Goal: Task Accomplishment & Management: Use online tool/utility

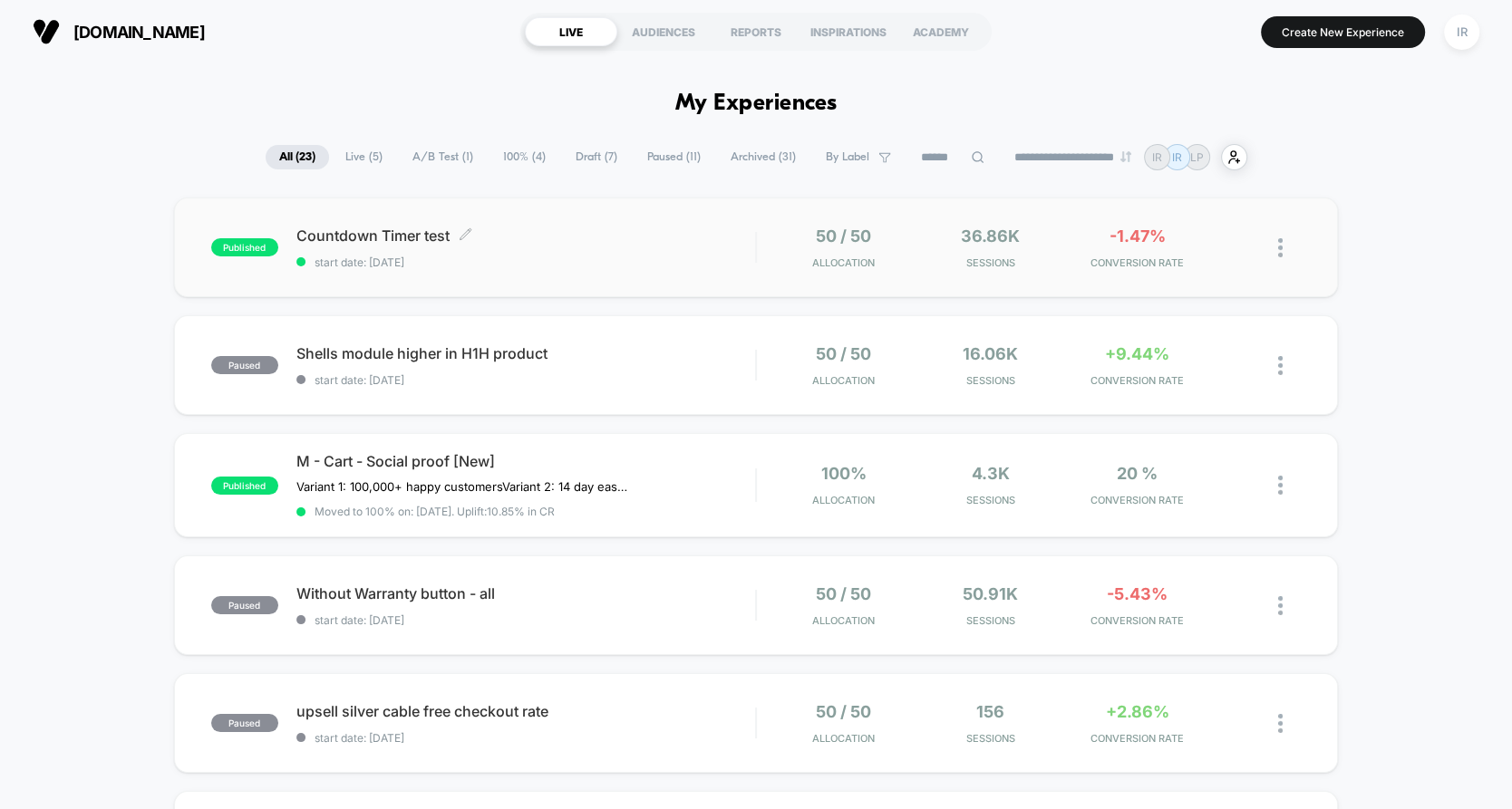
click at [742, 237] on span "Countdown Timer test Click to edit experience details" at bounding box center [526, 235] width 459 height 18
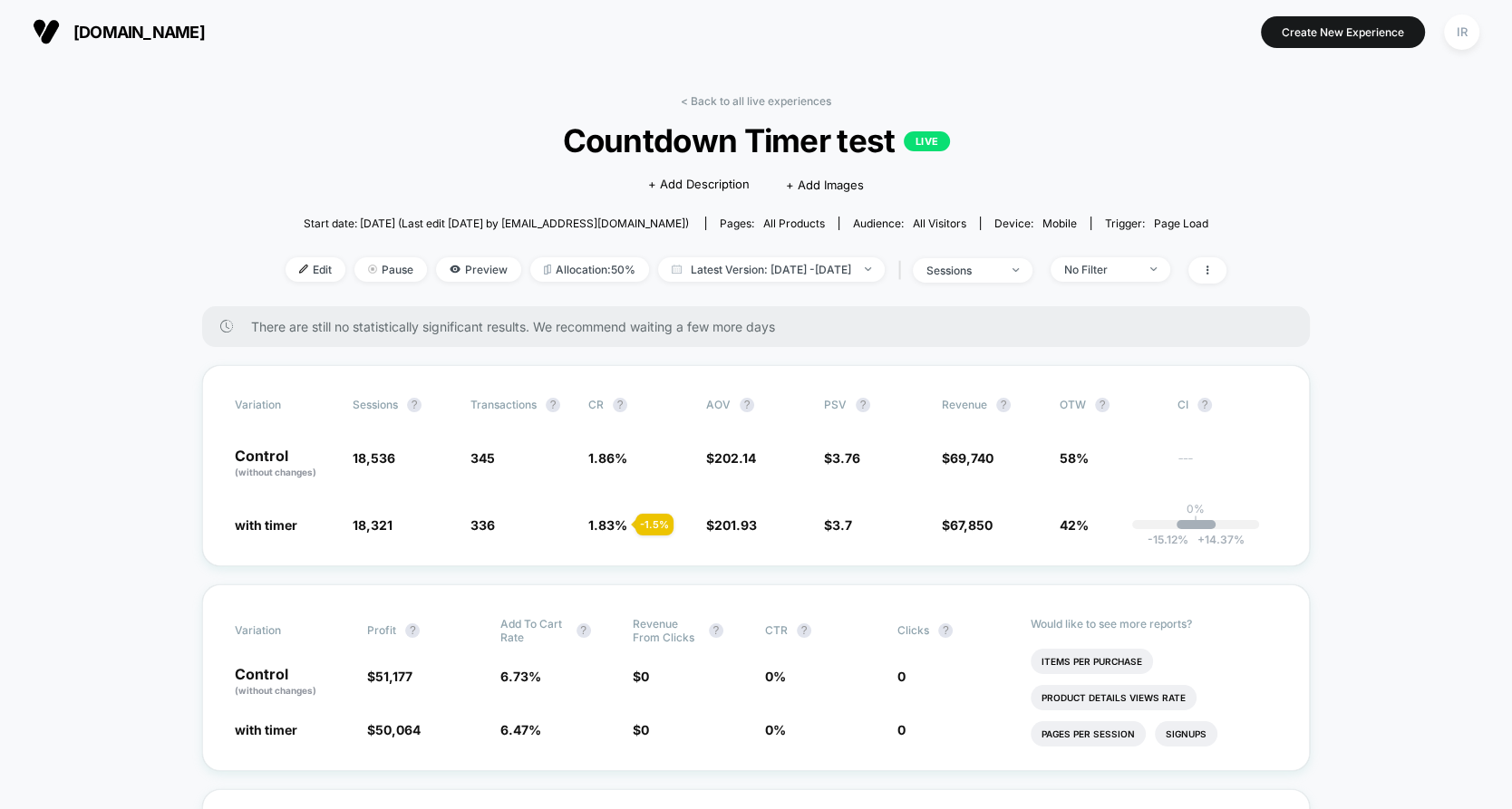
click at [767, 94] on link "< Back to all live experiences" at bounding box center [756, 100] width 151 height 14
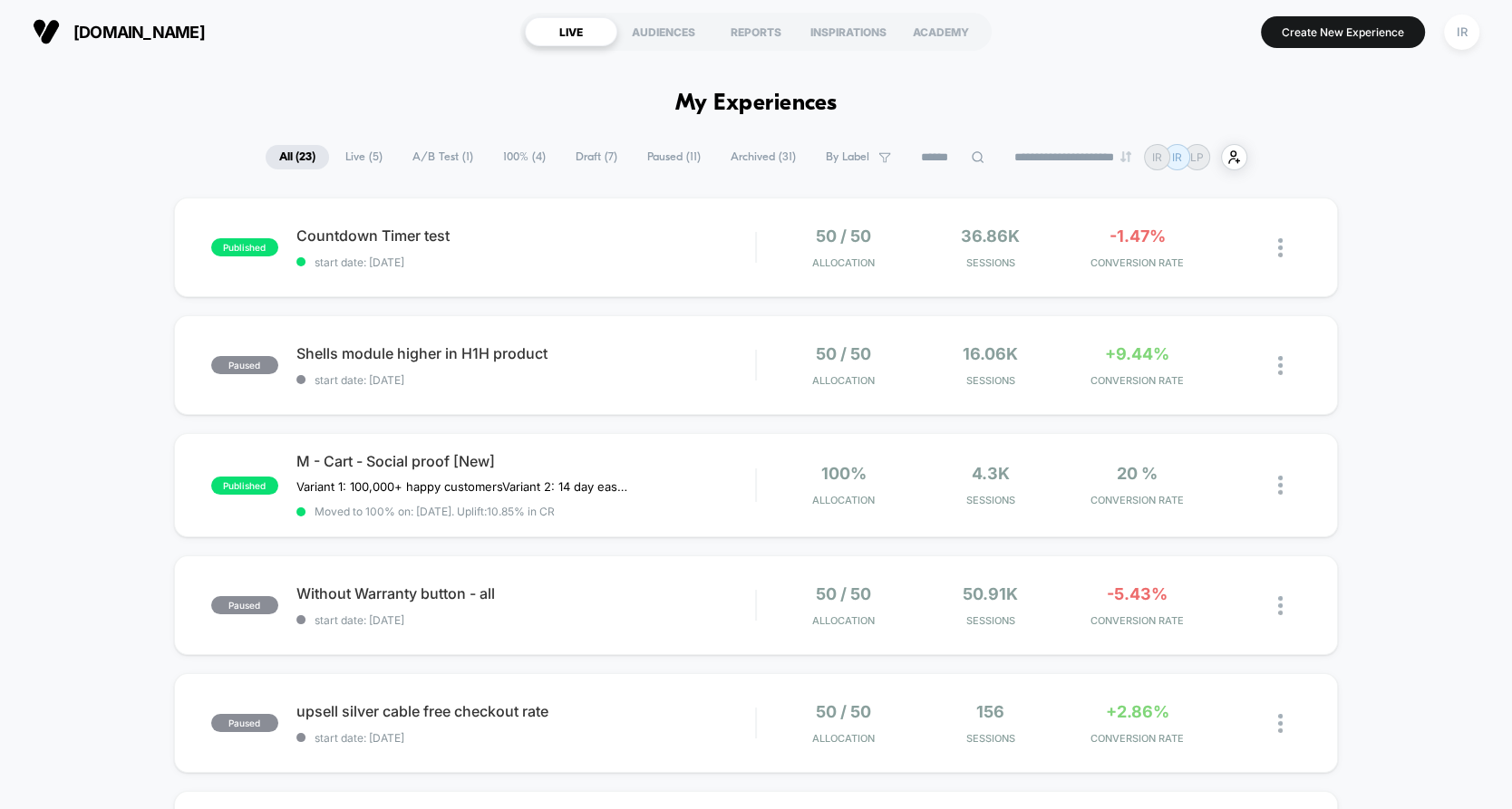
click at [365, 157] on span "Live ( 5 )" at bounding box center [364, 157] width 65 height 25
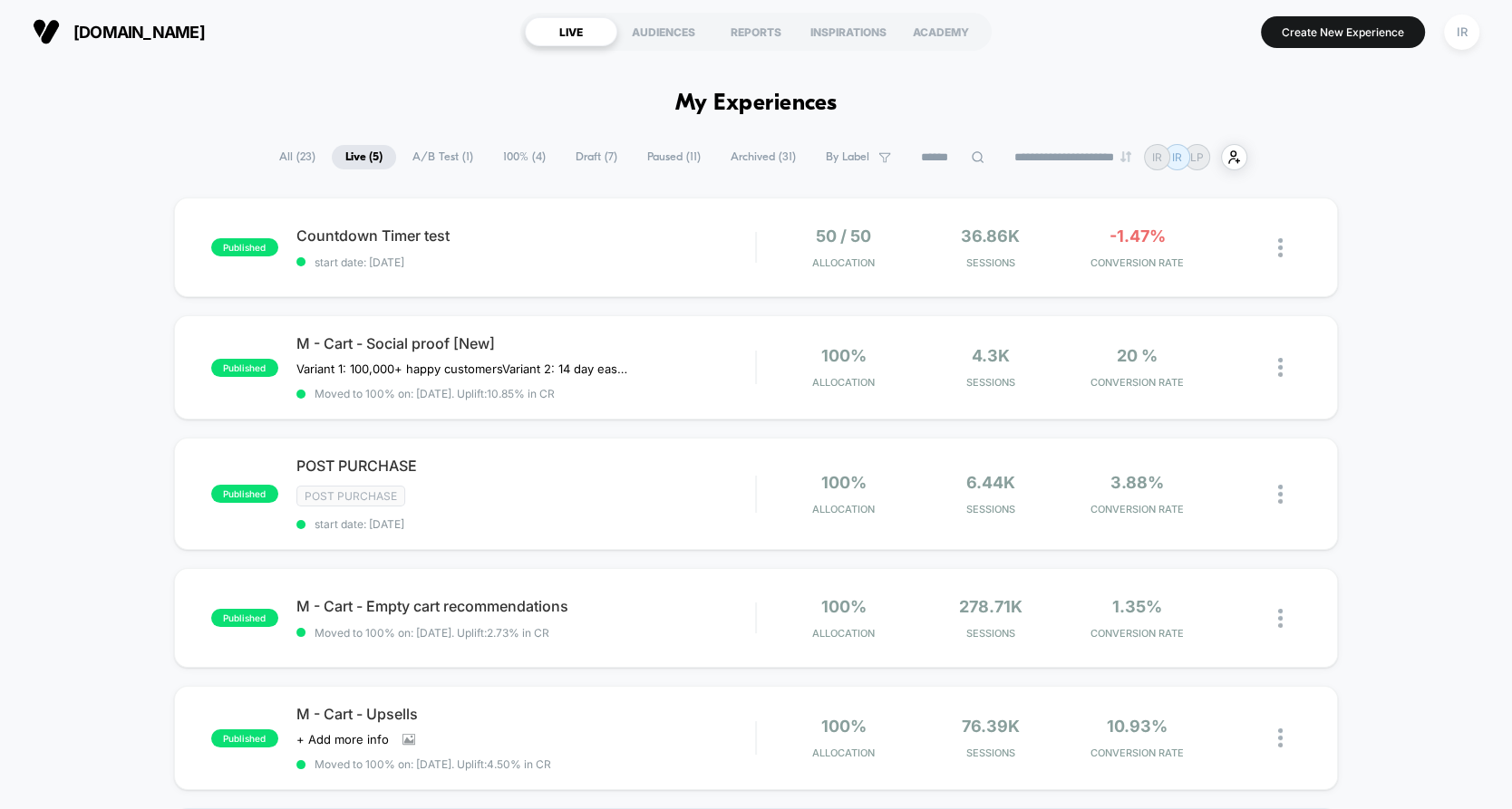
click at [290, 148] on span "All ( 23 )" at bounding box center [297, 157] width 64 height 25
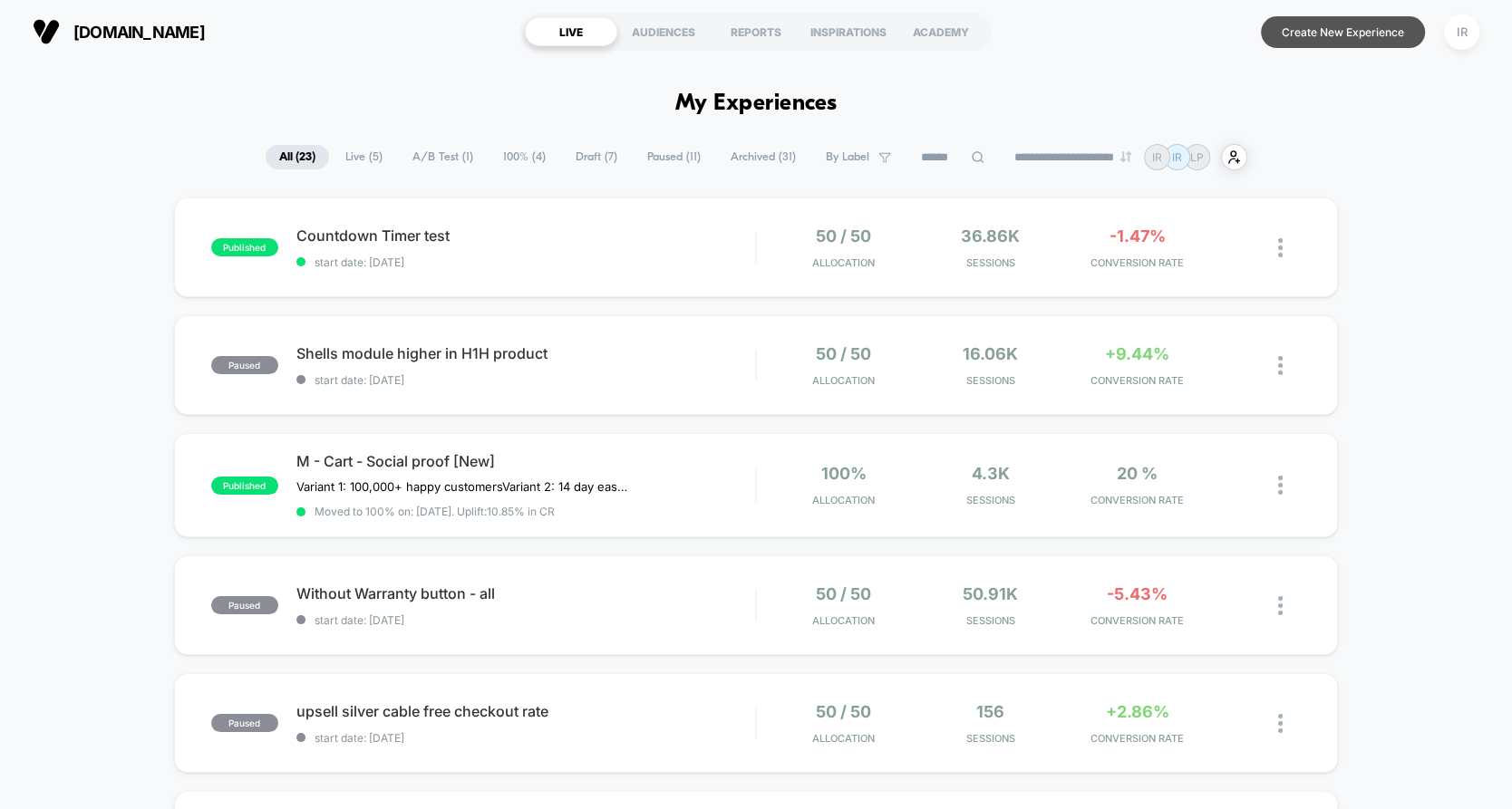
click at [1293, 35] on button "Create New Experience" at bounding box center [1343, 32] width 164 height 32
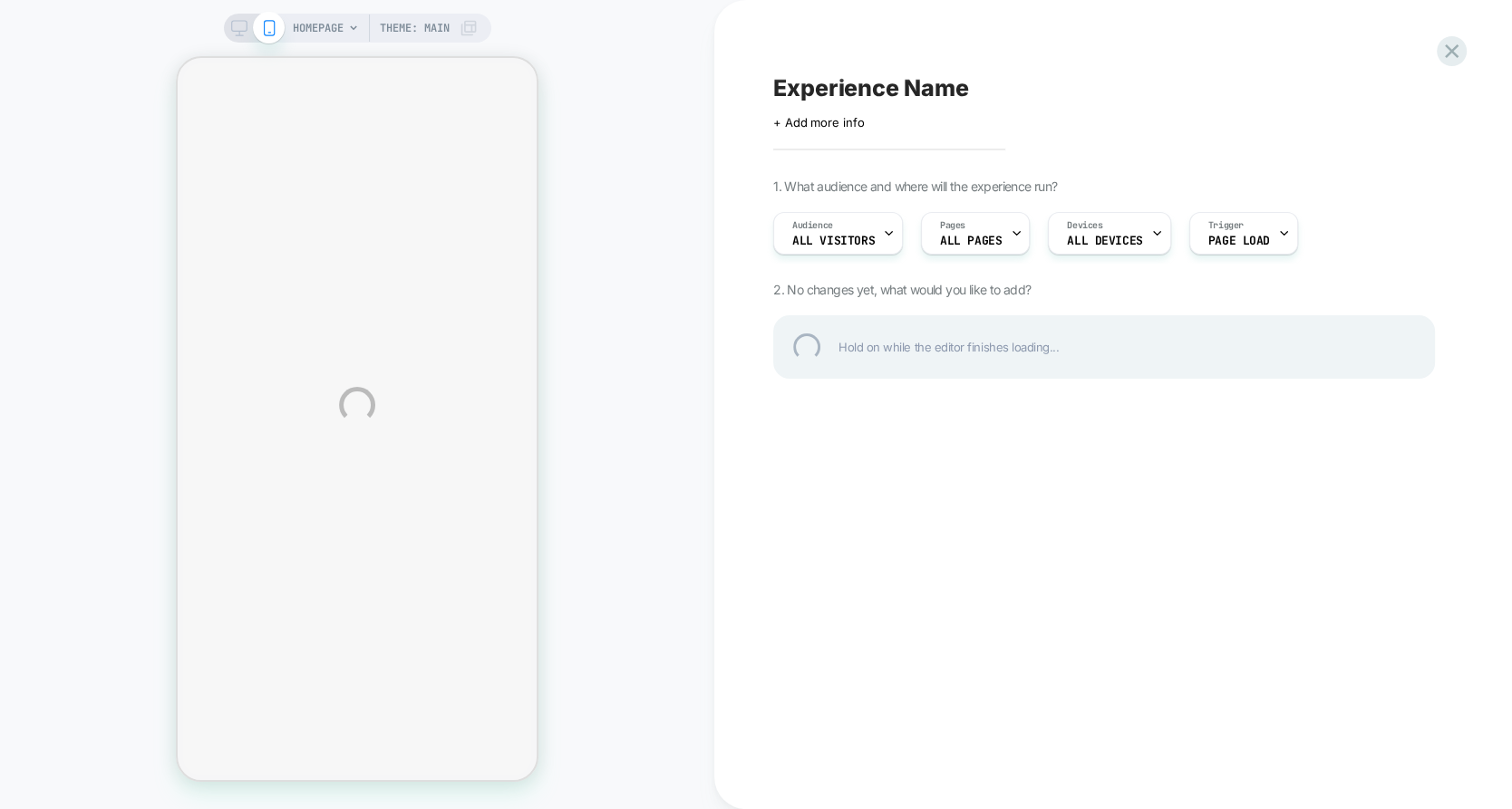
click at [996, 231] on div "HOMEPAGE Theme: MAIN Experience Name Click to edit experience details + Add mor…" at bounding box center [756, 404] width 1512 height 809
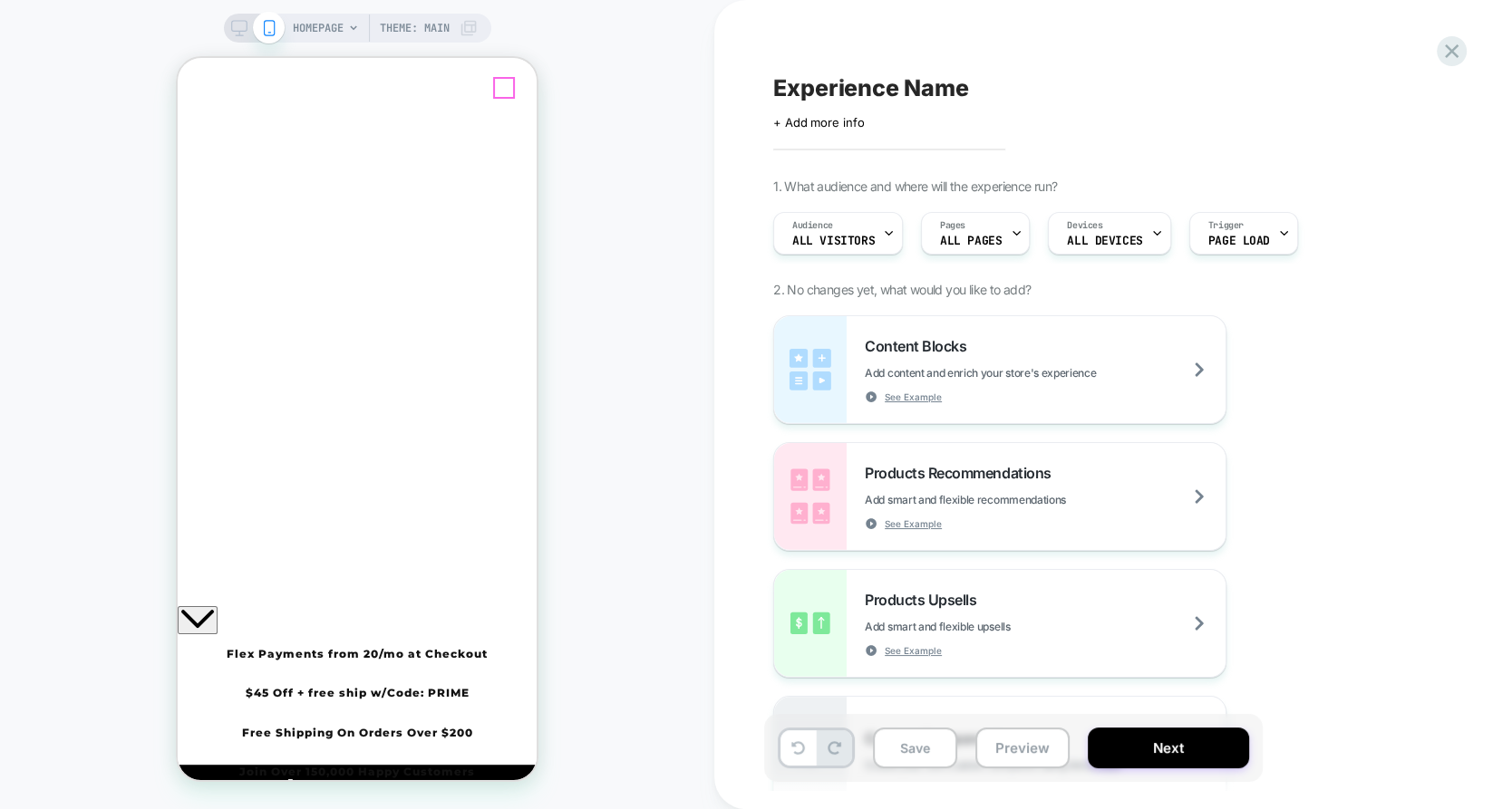
click at [185, 128] on icon "Close" at bounding box center [185, 128] width 0 height 0
click at [1114, 243] on span "ALL DEVICES" at bounding box center [1104, 241] width 75 height 13
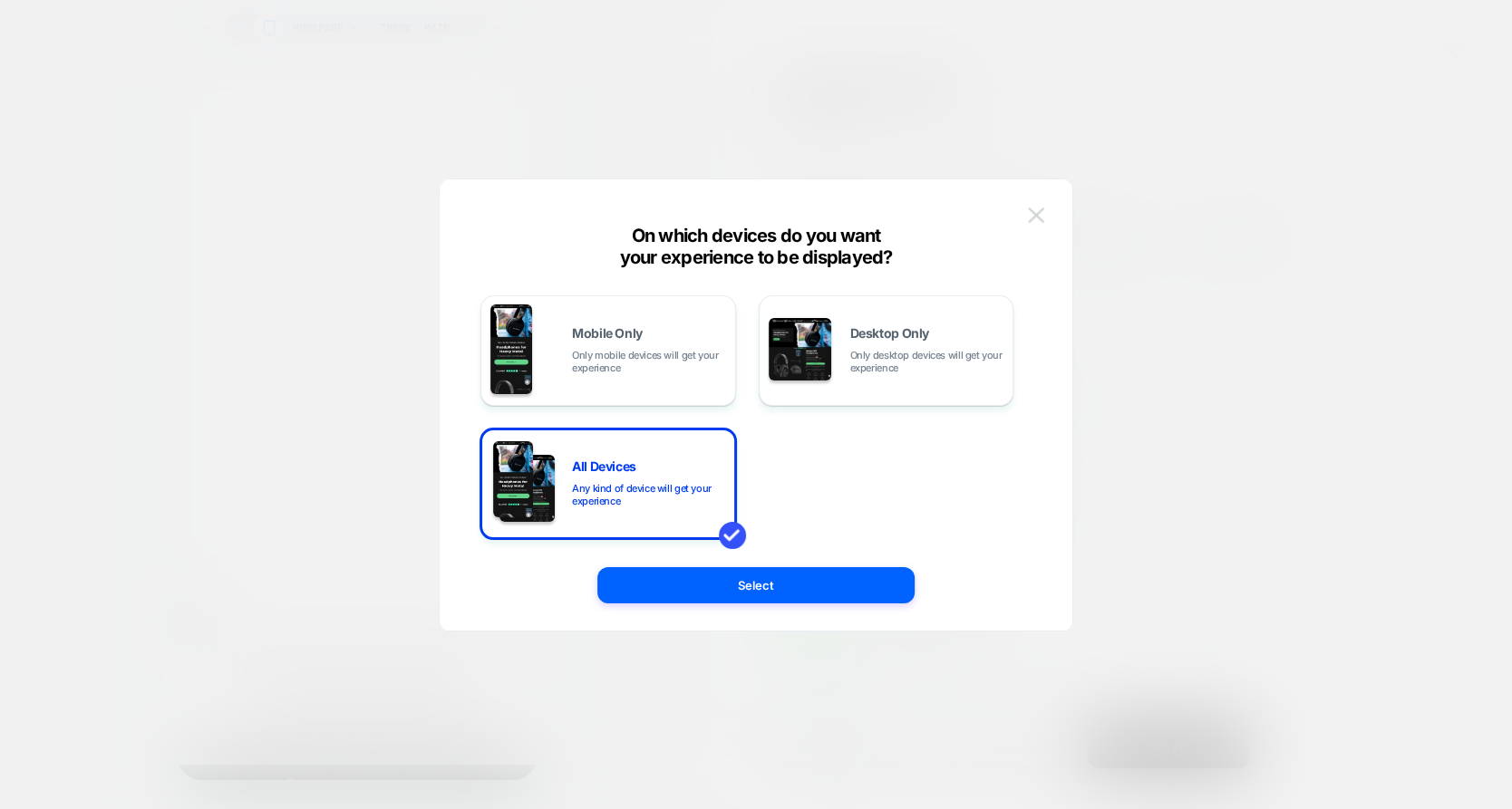
drag, startPoint x: 663, startPoint y: 344, endPoint x: 1048, endPoint y: 216, distance: 405.7
click at [1048, 216] on div "On which devices do you want your experience to be displayed? Mobile Only Only …" at bounding box center [756, 414] width 632 height 433
click at [1048, 216] on button at bounding box center [1037, 216] width 27 height 27
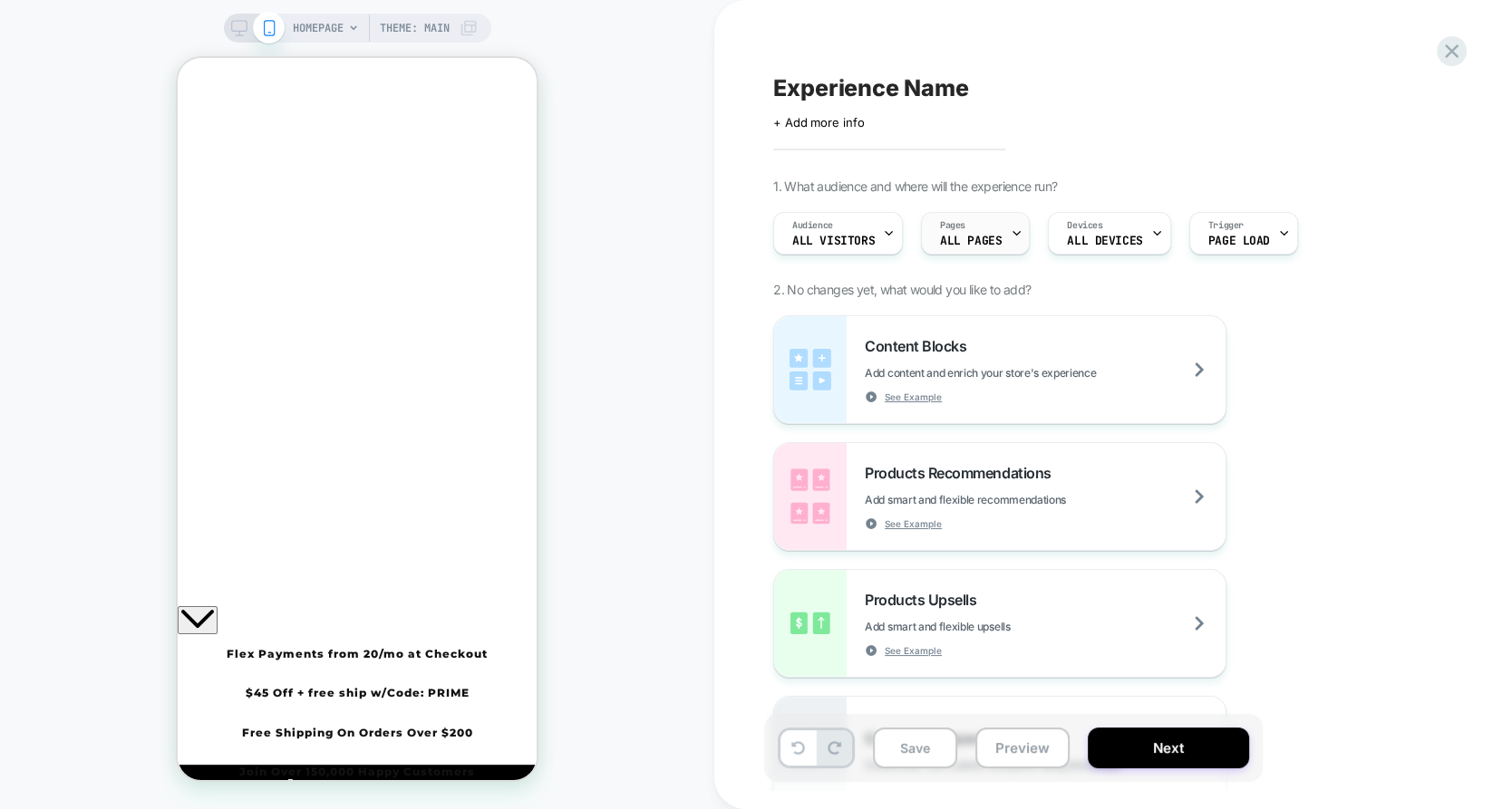
click at [1013, 228] on icon at bounding box center [1017, 233] width 12 height 12
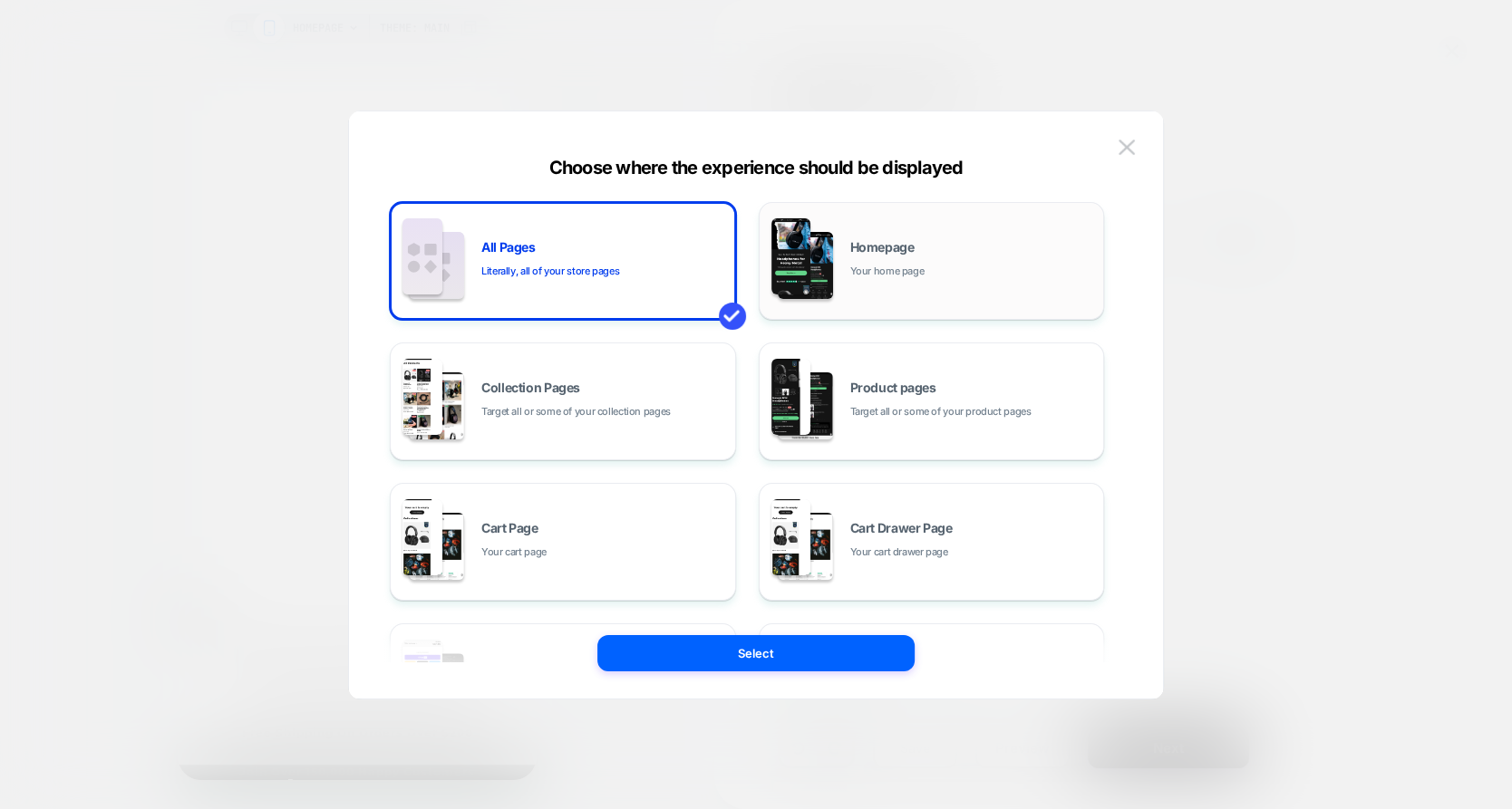
click at [964, 250] on div "Homepage Your home page" at bounding box center [973, 260] width 245 height 39
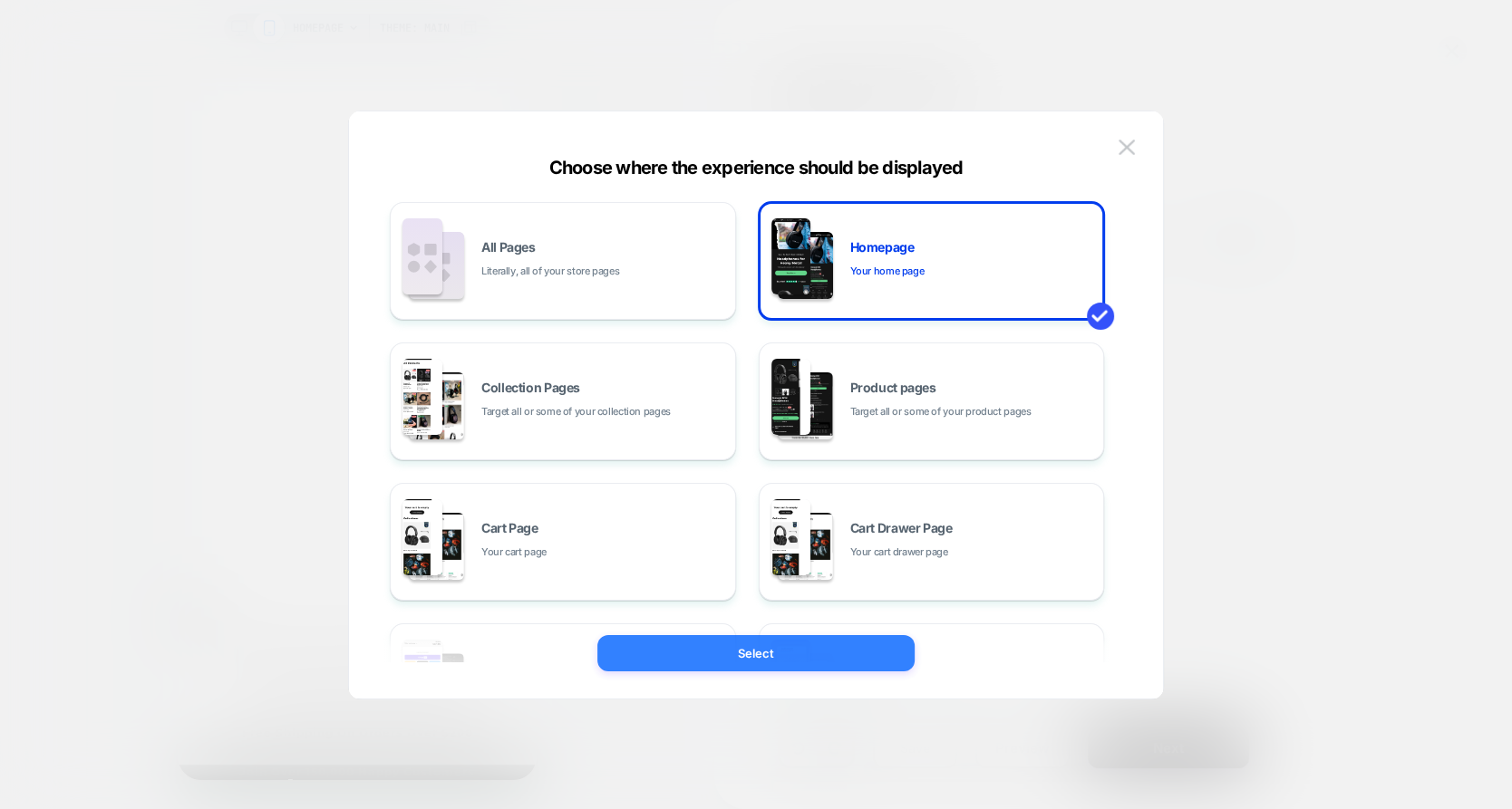
click at [836, 646] on button "Select" at bounding box center [756, 653] width 318 height 36
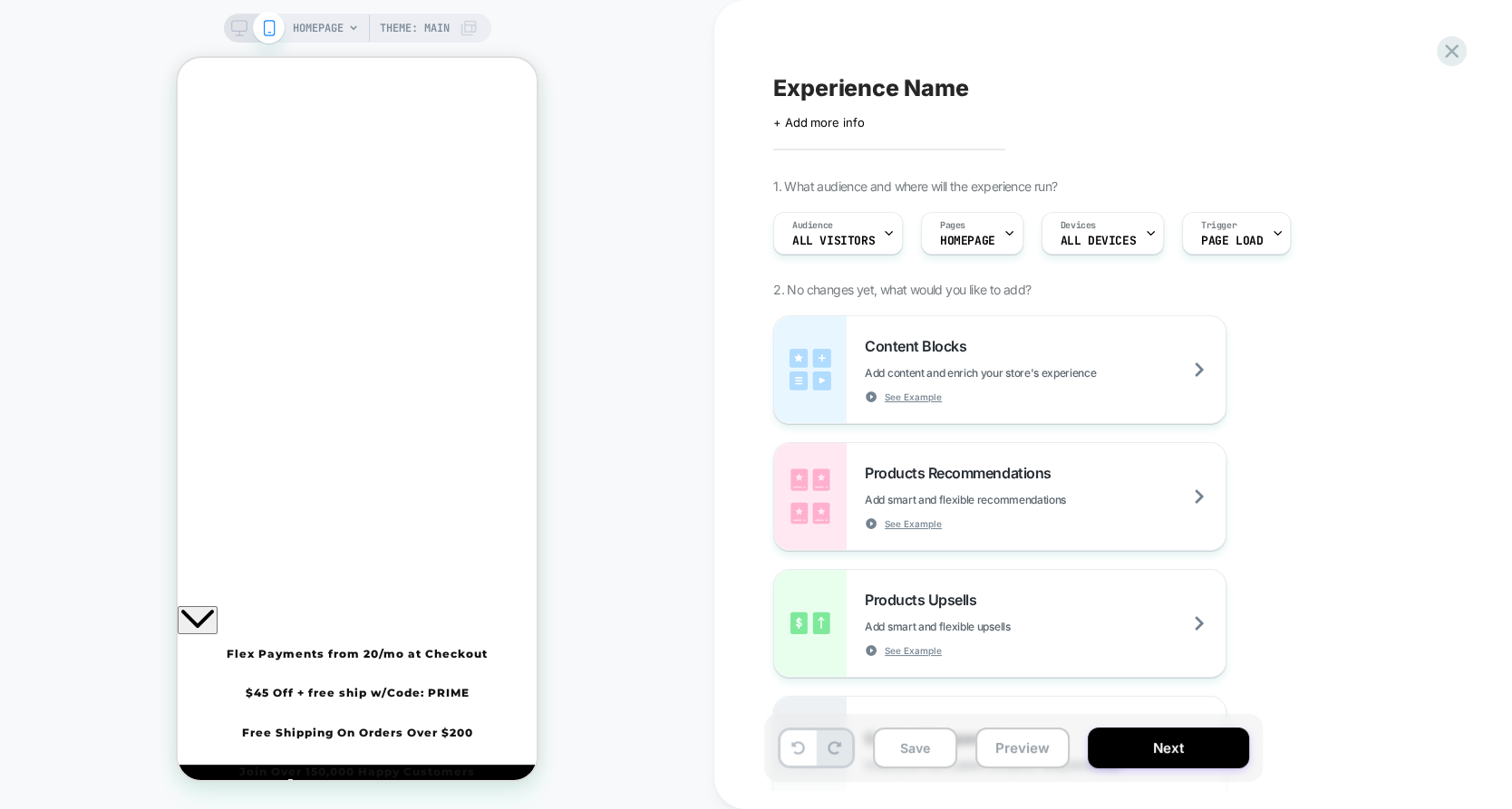
click at [862, 95] on span "Experience Name" at bounding box center [871, 88] width 195 height 27
type textarea "**********"
click at [1267, 88] on icon at bounding box center [1264, 88] width 23 height 23
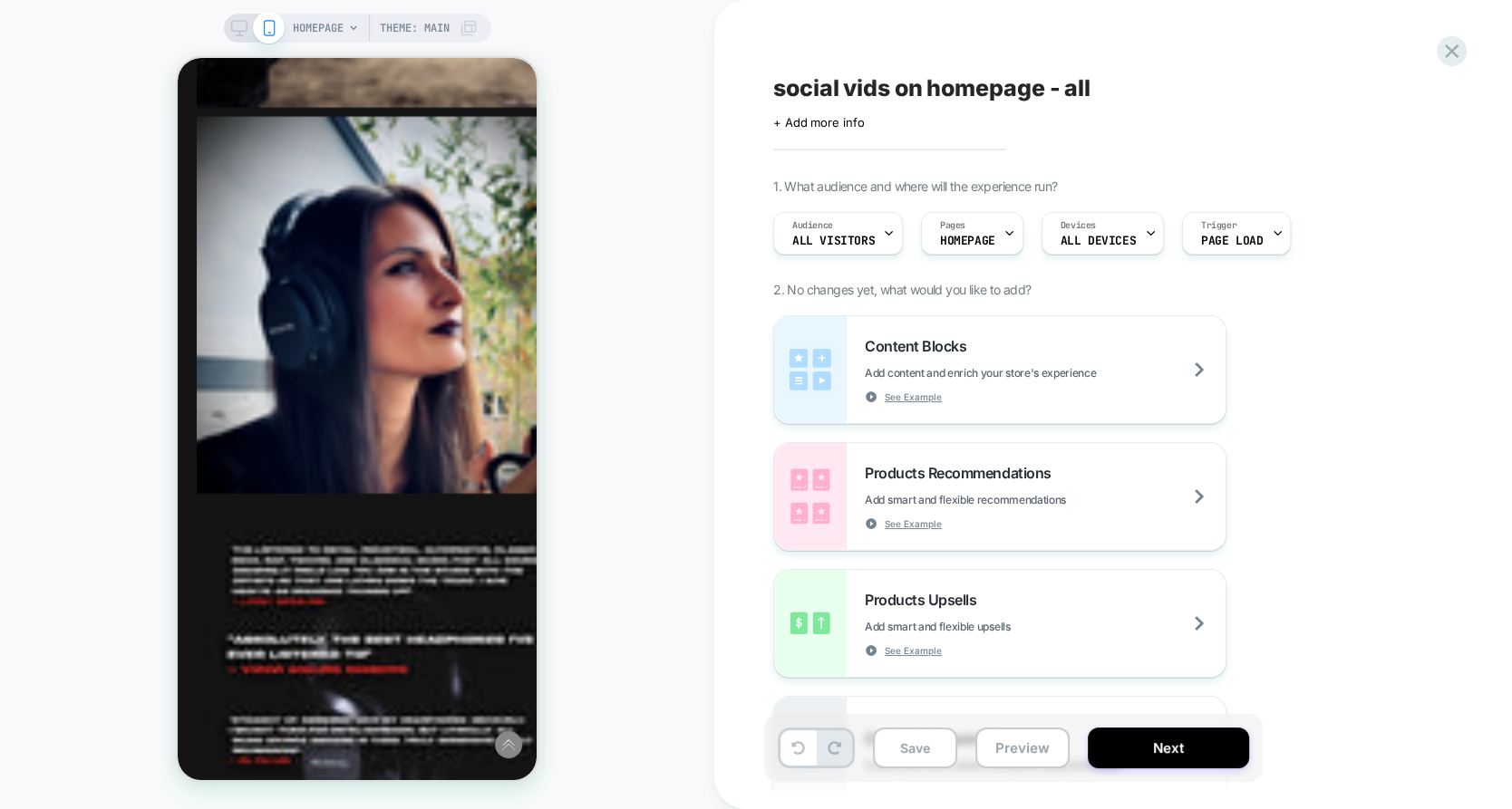
scroll to position [4671, 0]
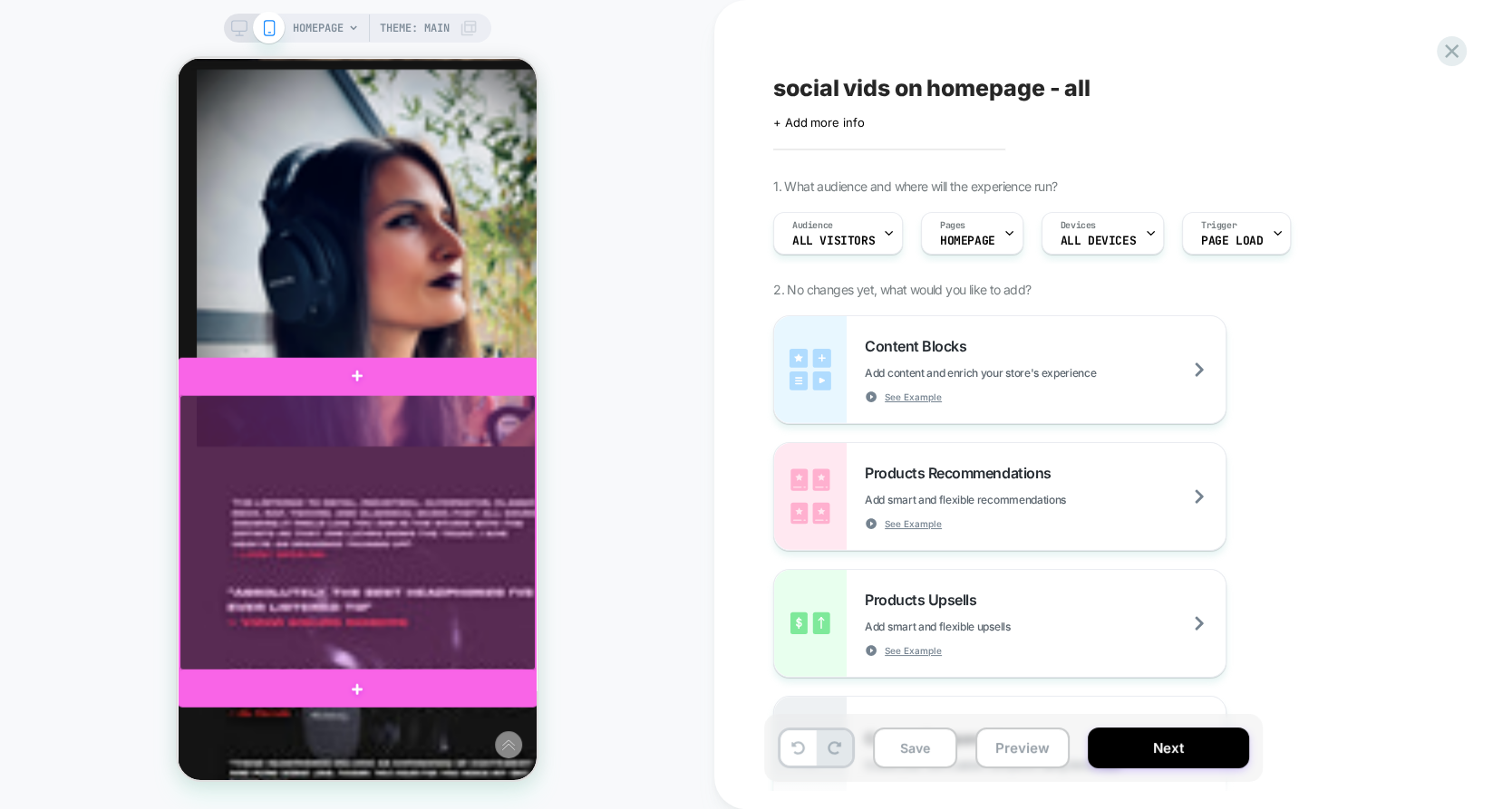
click at [413, 404] on div at bounding box center [358, 533] width 356 height 276
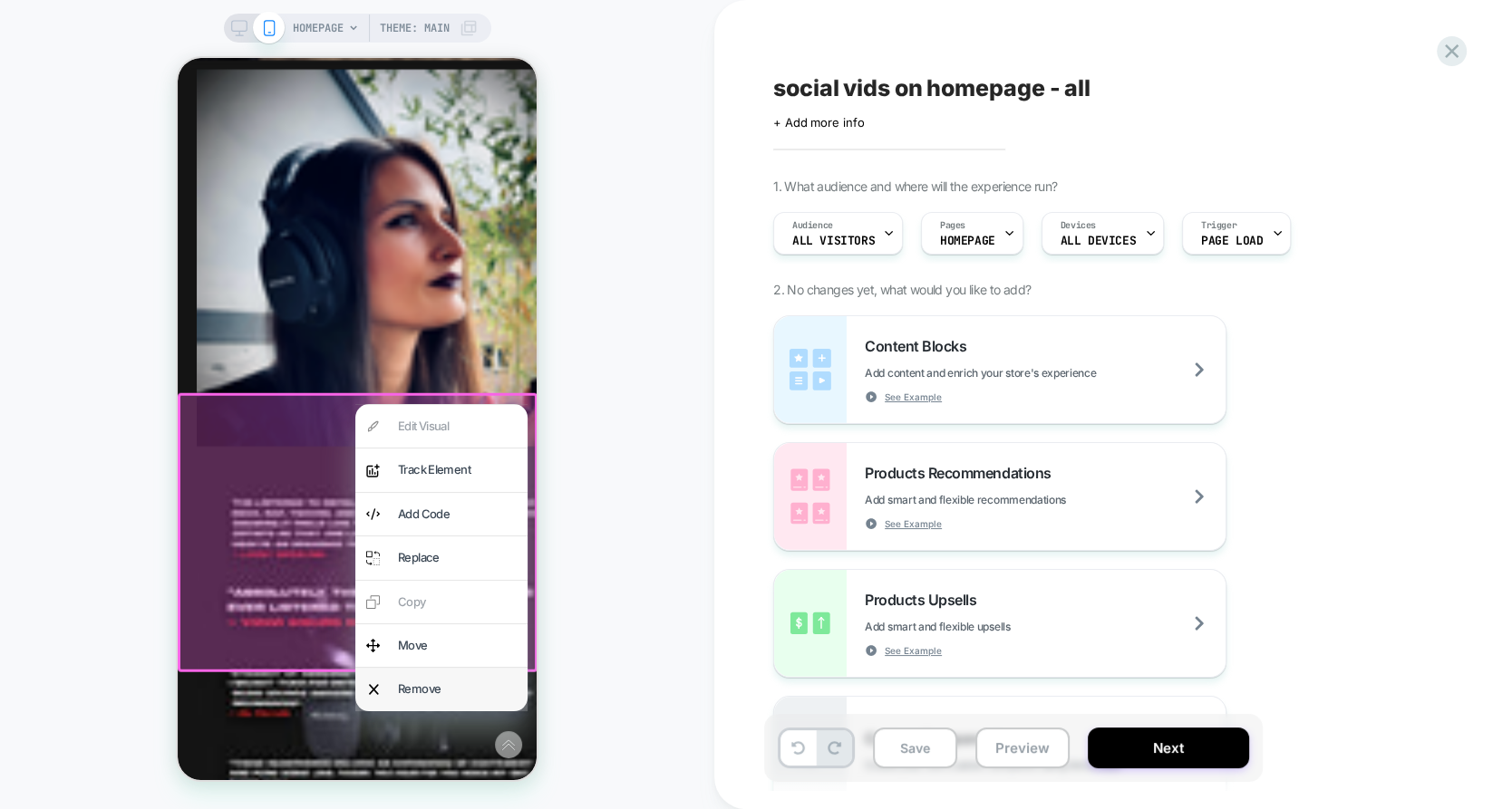
click at [426, 678] on div "Remove" at bounding box center [441, 689] width 172 height 43
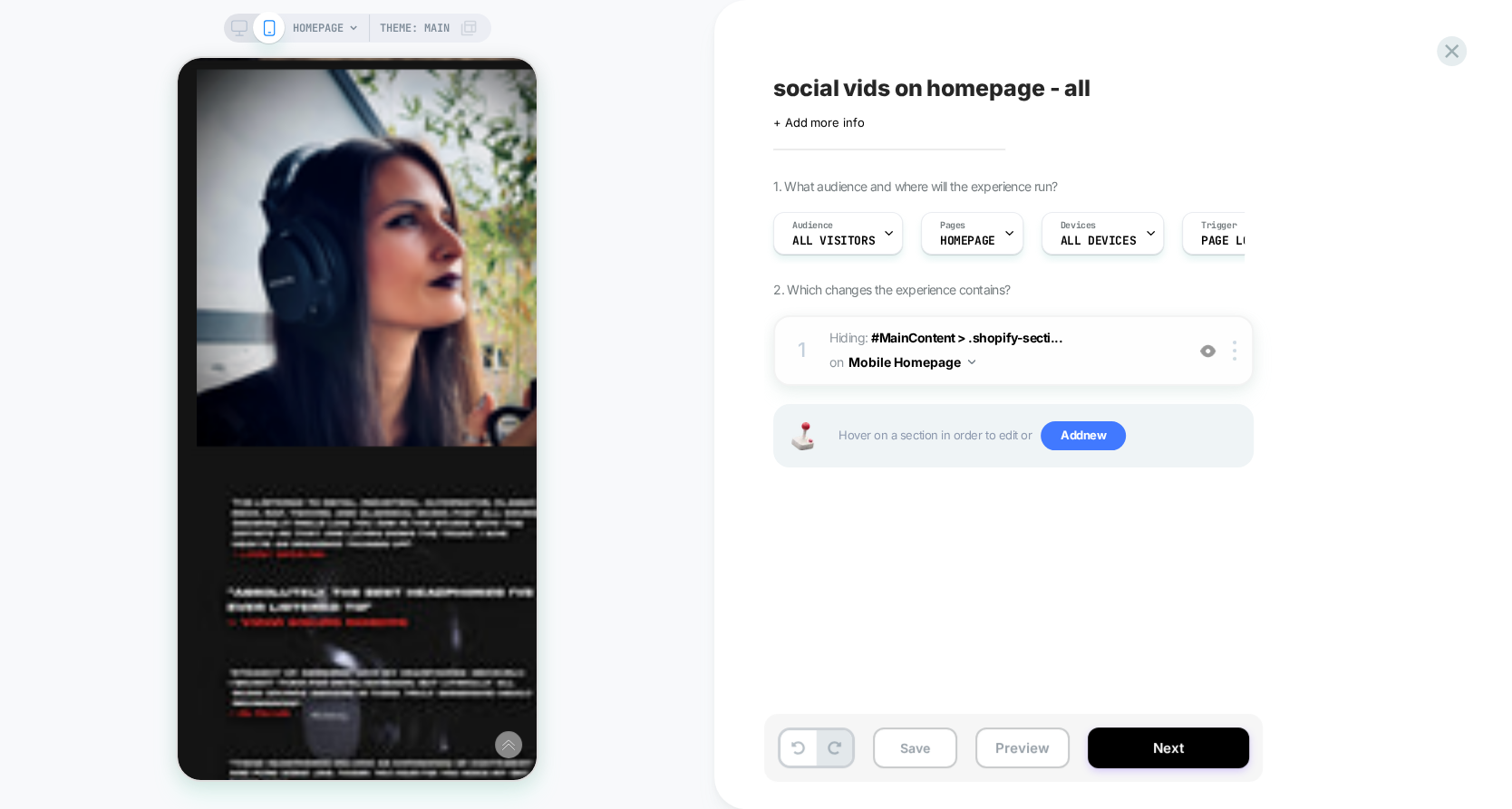
drag, startPoint x: 1121, startPoint y: 757, endPoint x: 1237, endPoint y: 359, distance: 414.6
click at [1237, 359] on div "social vids on homepage - all Click to edit experience details + Add more info …" at bounding box center [1112, 404] width 680 height 809
click at [1237, 360] on div "1 Hiding : #MainContent > .shopify-secti... #MainContent > .shopify-section:nth…" at bounding box center [1013, 350] width 481 height 70
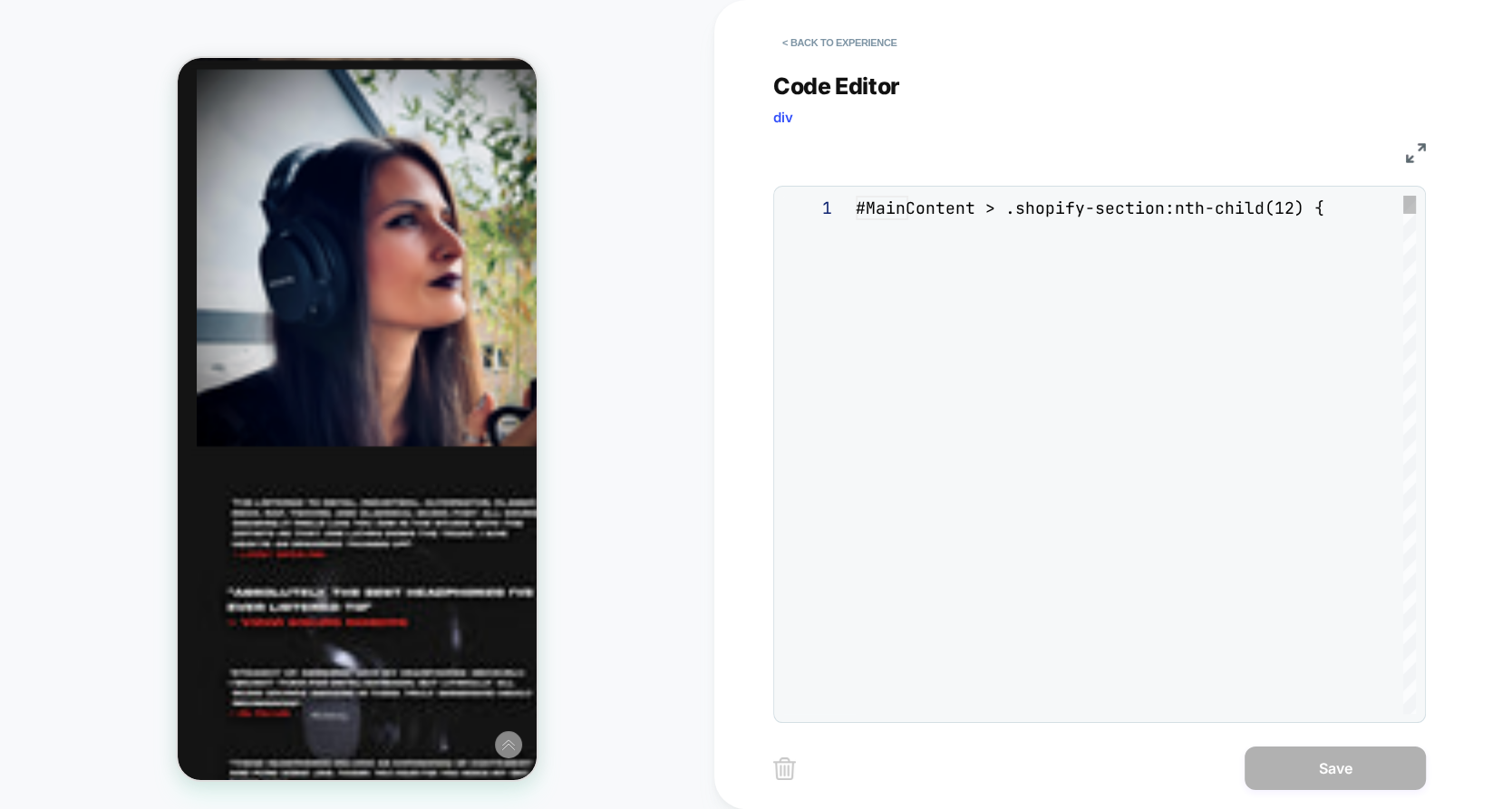
scroll to position [72, 0]
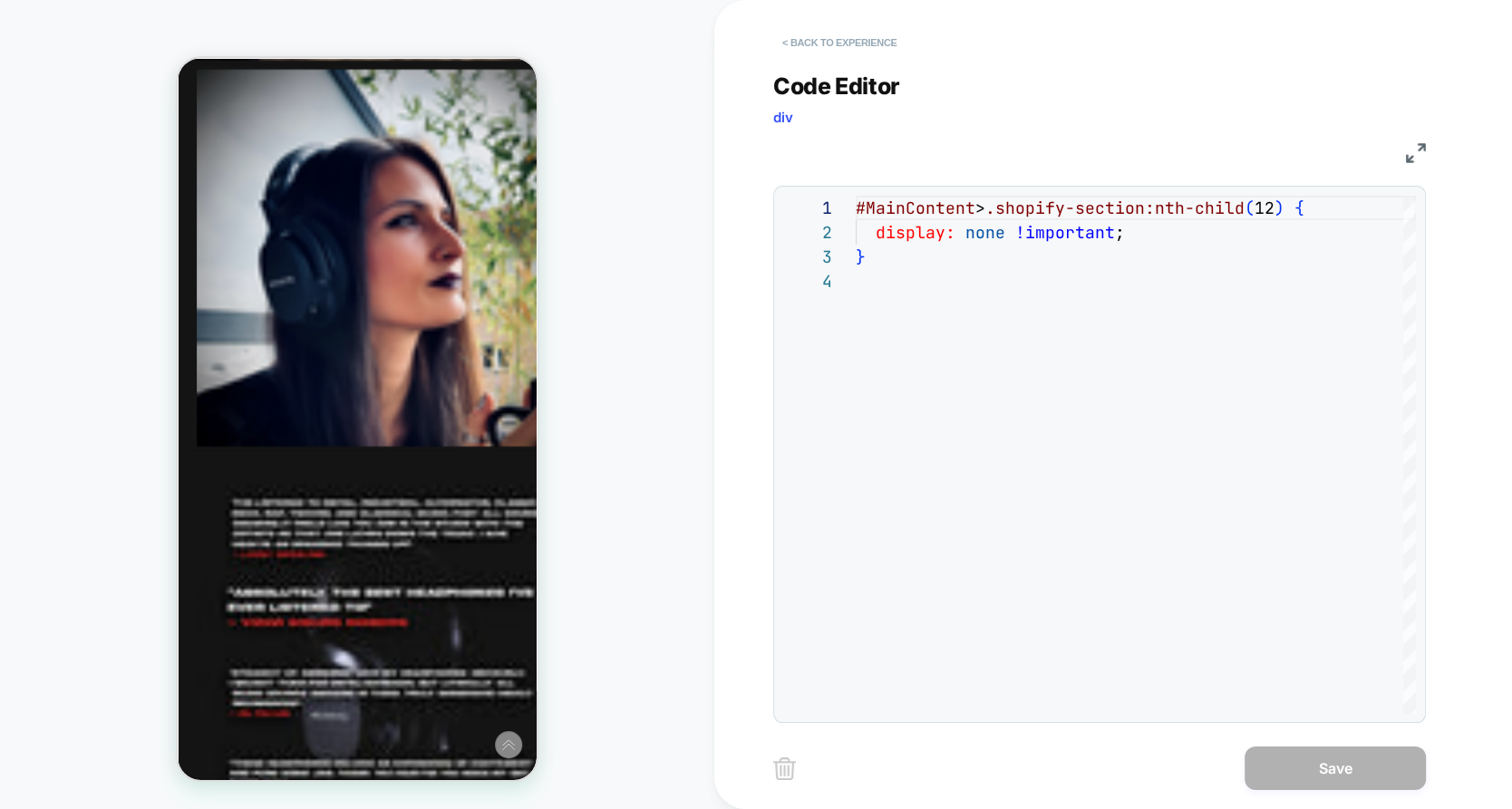
click at [828, 52] on button "< Back to experience" at bounding box center [839, 43] width 132 height 29
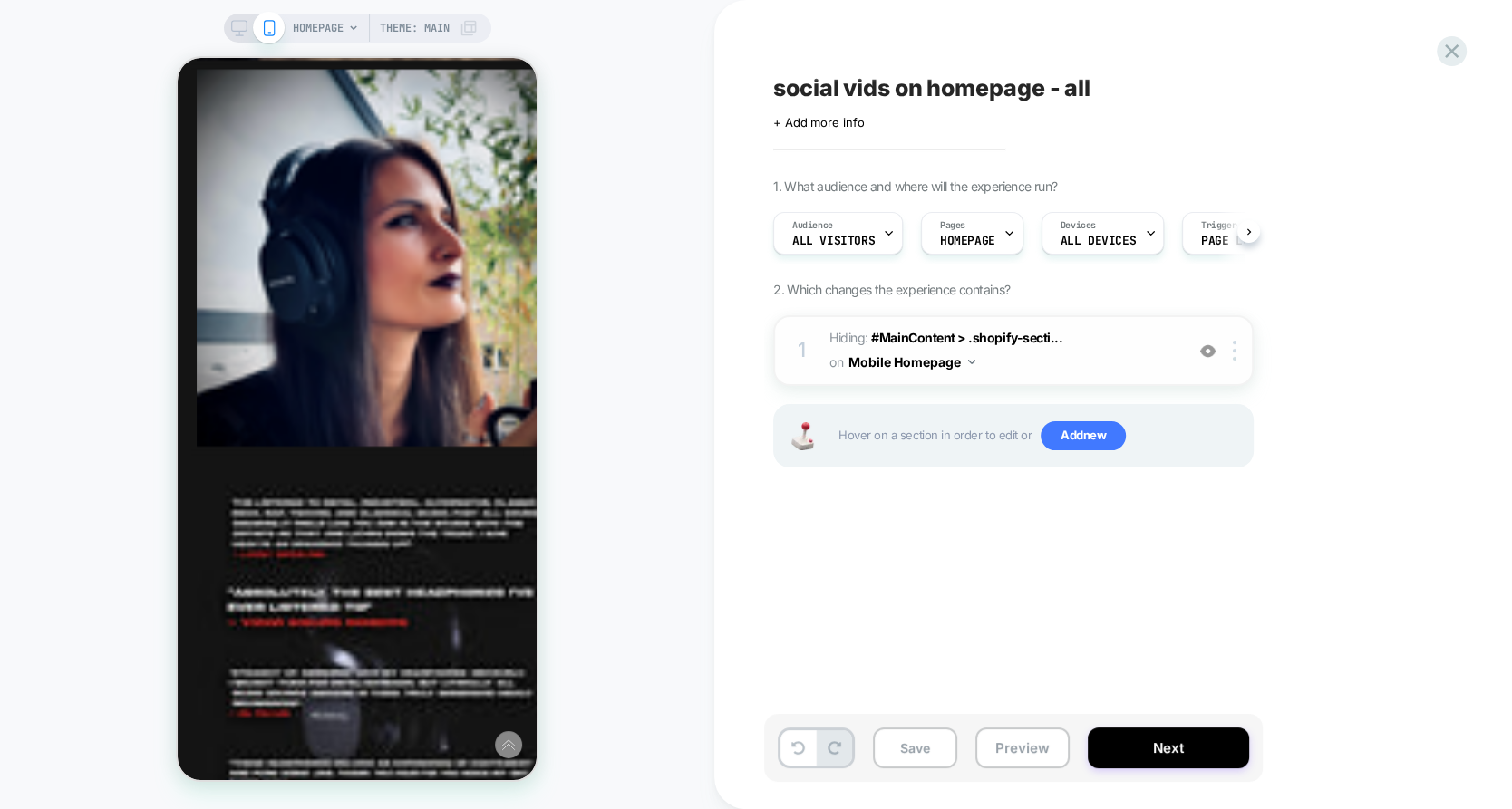
scroll to position [0, 1]
click at [1231, 351] on div at bounding box center [1237, 351] width 30 height 20
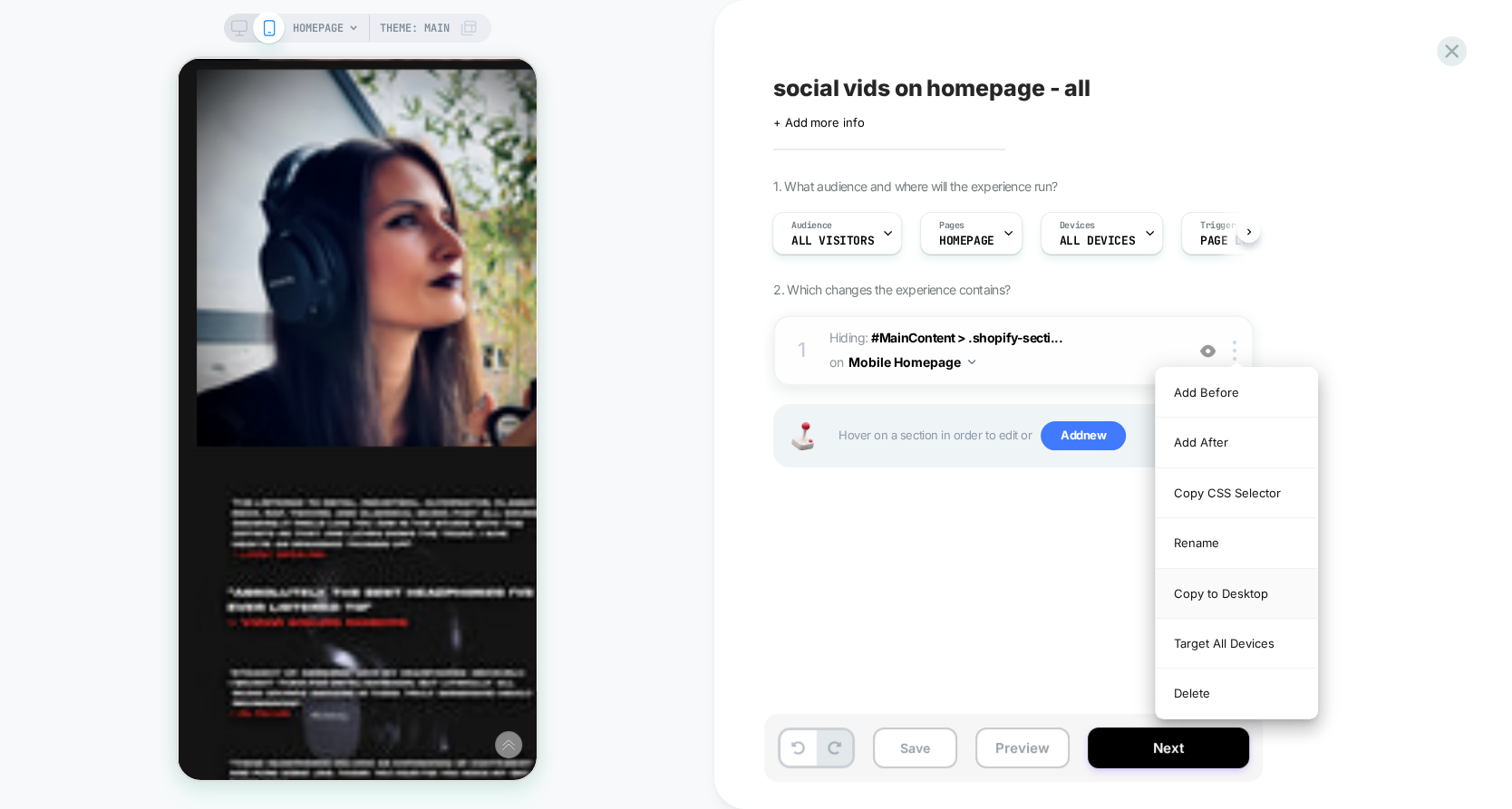
click at [1231, 585] on div "Copy to Desktop" at bounding box center [1236, 594] width 162 height 50
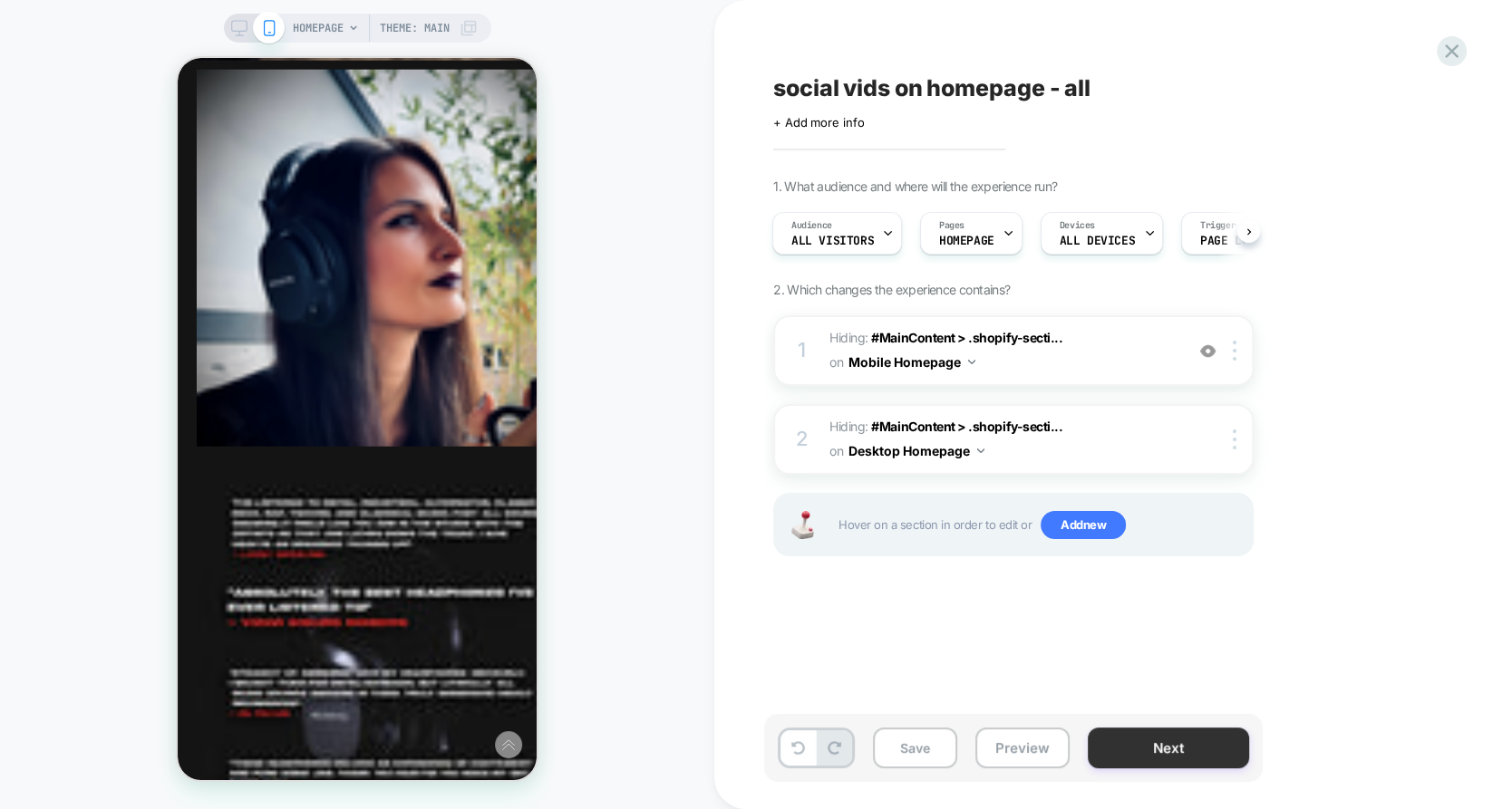
click at [1179, 734] on button "Next" at bounding box center [1168, 748] width 162 height 41
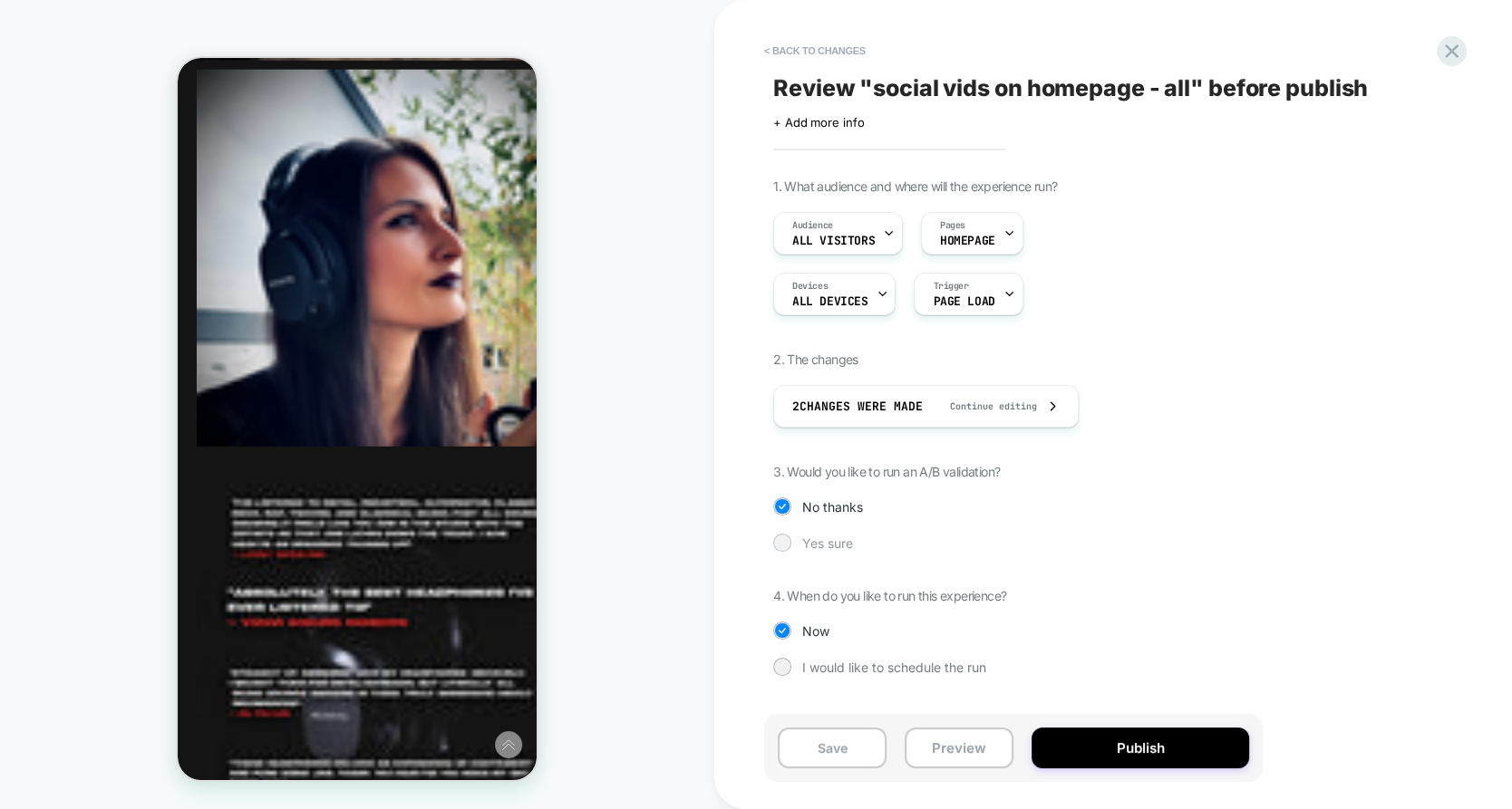
click at [822, 536] on span "Yes sure" at bounding box center [828, 543] width 51 height 16
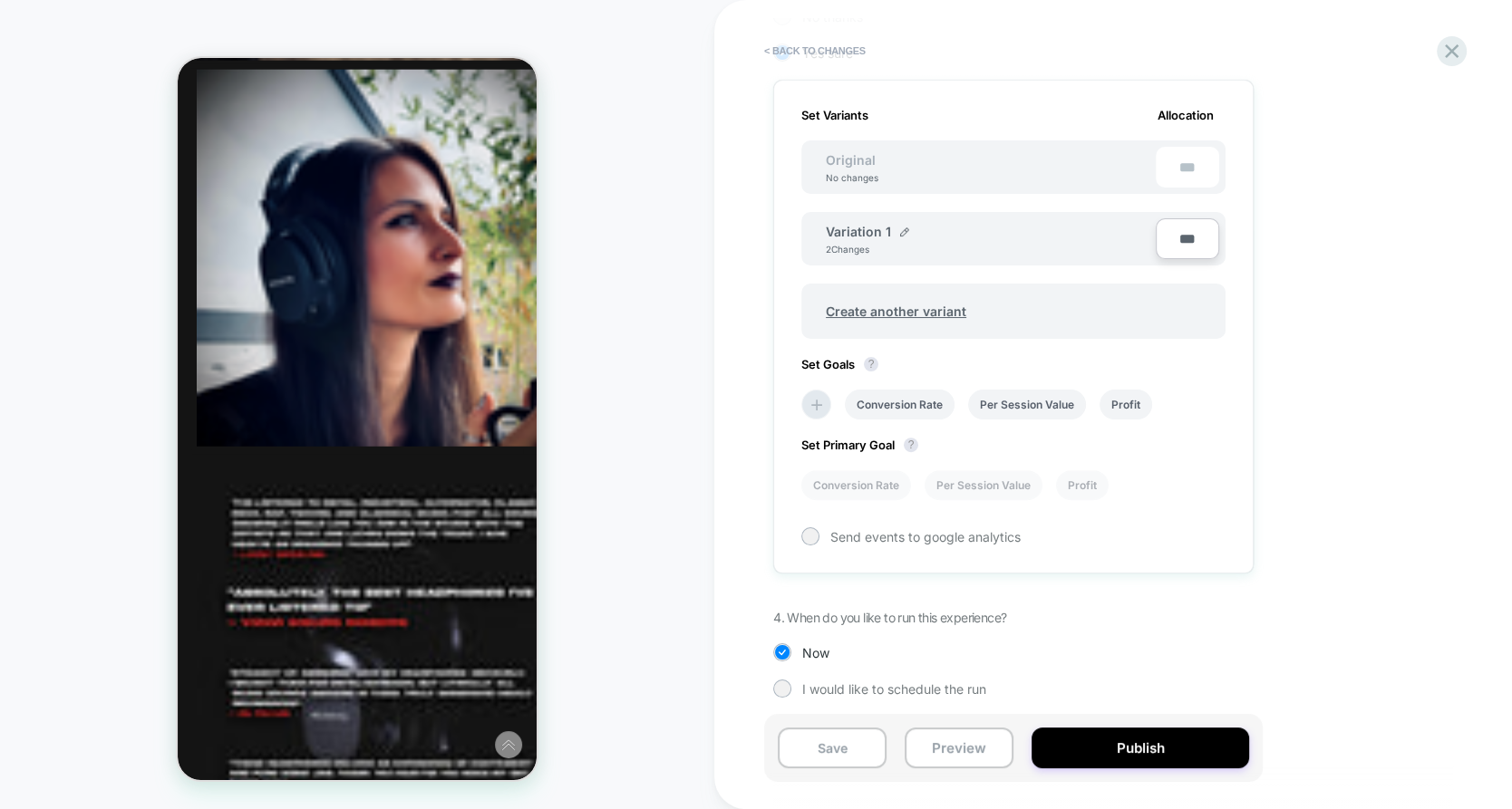
scroll to position [491, 0]
click at [902, 234] on div "Variation 1 2 Changes" at bounding box center [991, 238] width 330 height 31
click at [902, 226] on img at bounding box center [904, 231] width 9 height 9
click at [902, 223] on input "**********" at bounding box center [892, 239] width 131 height 36
type input "**********"
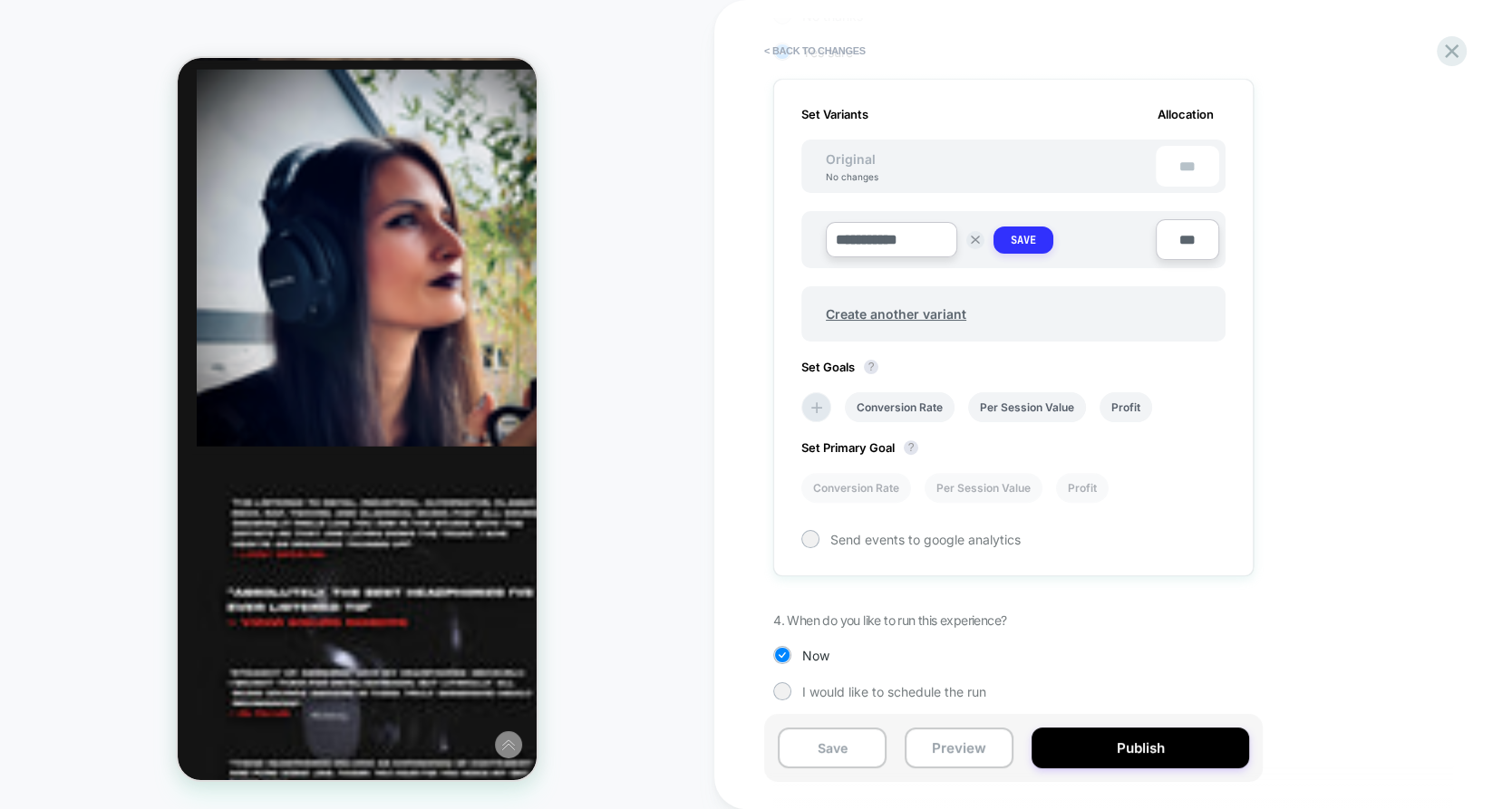
click at [1017, 226] on button "Save" at bounding box center [1024, 240] width 60 height 27
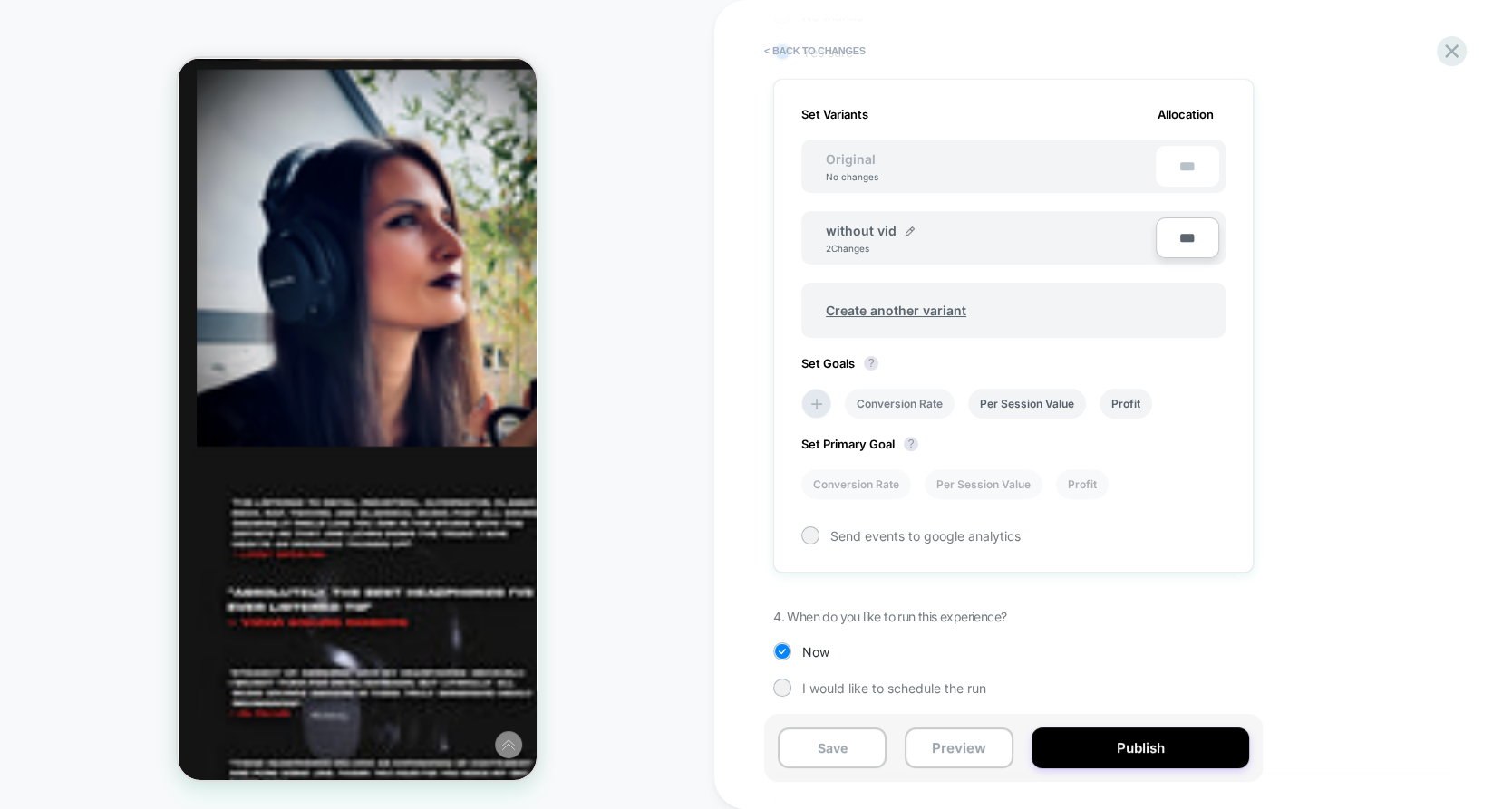
drag, startPoint x: 1115, startPoint y: 770, endPoint x: 917, endPoint y: 402, distance: 417.9
click at [917, 402] on div "< Back to changes Review " social vids on homepage - all " before publish Click…" at bounding box center [1112, 404] width 680 height 809
click at [917, 402] on li "Conversion Rate" at bounding box center [900, 403] width 109 height 30
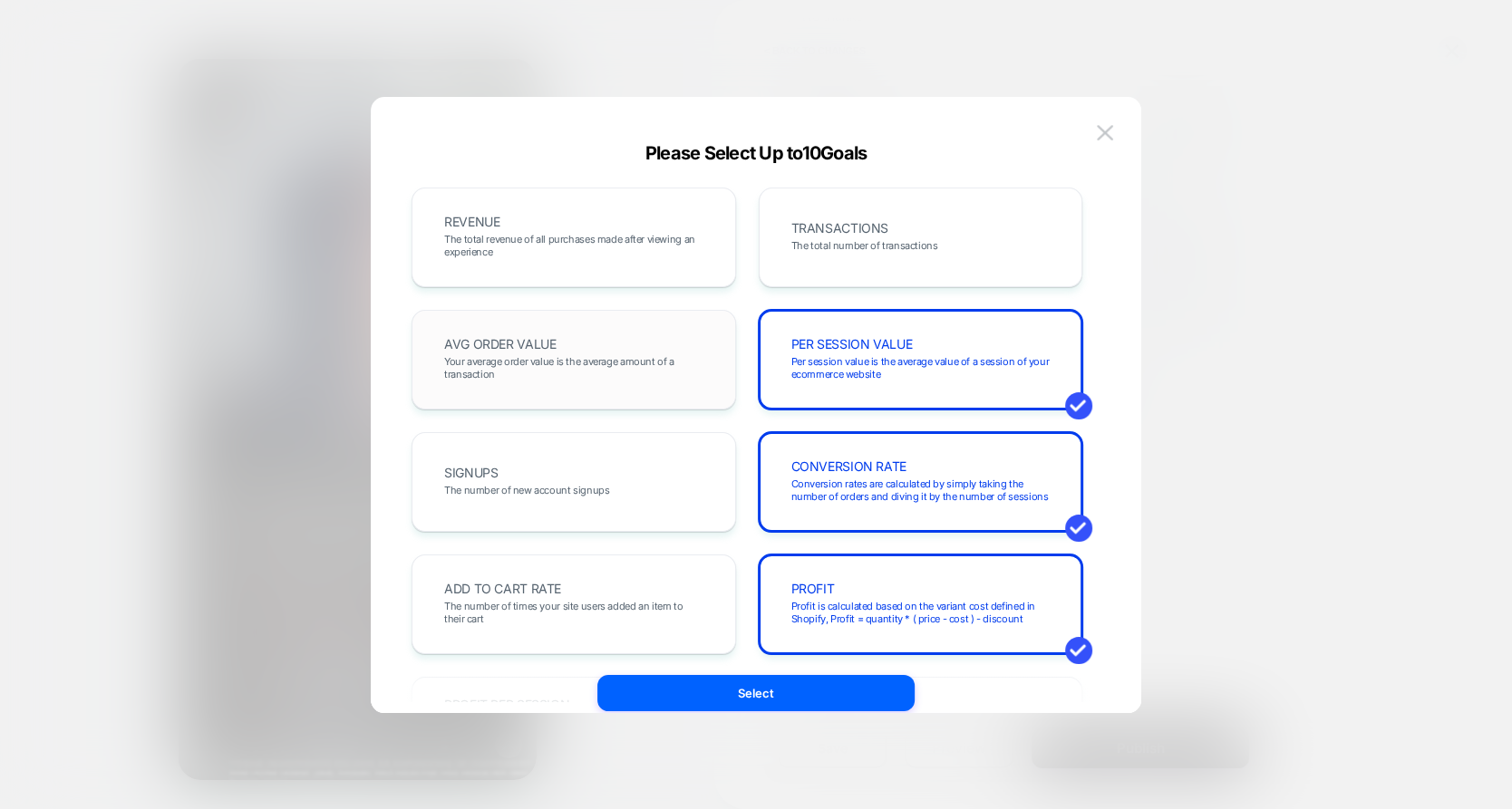
click at [503, 341] on span "AVG ORDER VALUE" at bounding box center [500, 345] width 111 height 13
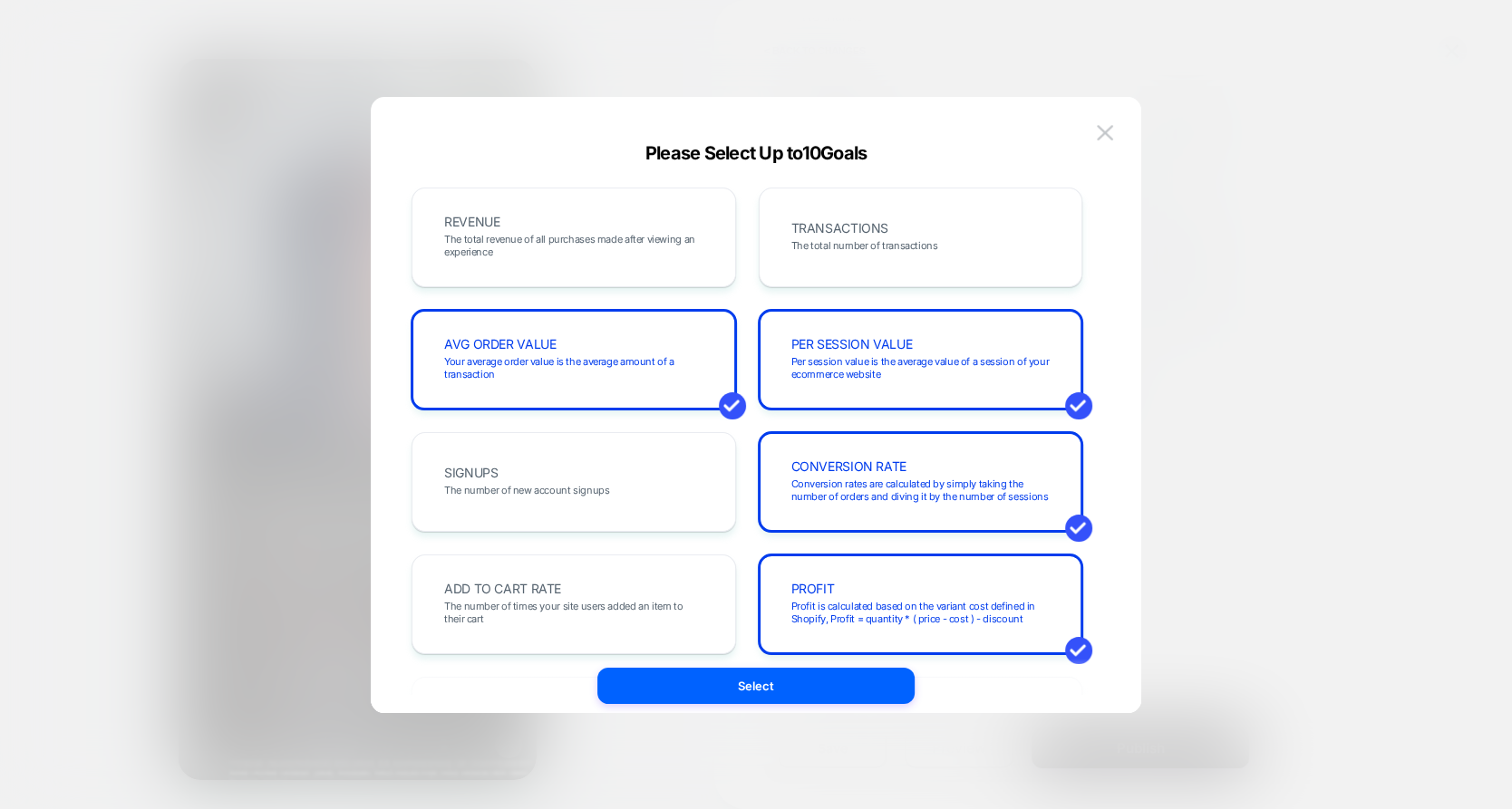
click at [601, 286] on div "REVENUE The total revenue of all purchases made after viewing an experience TRA…" at bounding box center [746, 727] width 671 height 1078
click at [607, 347] on div "AVG ORDER VALUE Your average order value is the average amount of a transaction" at bounding box center [574, 360] width 287 height 62
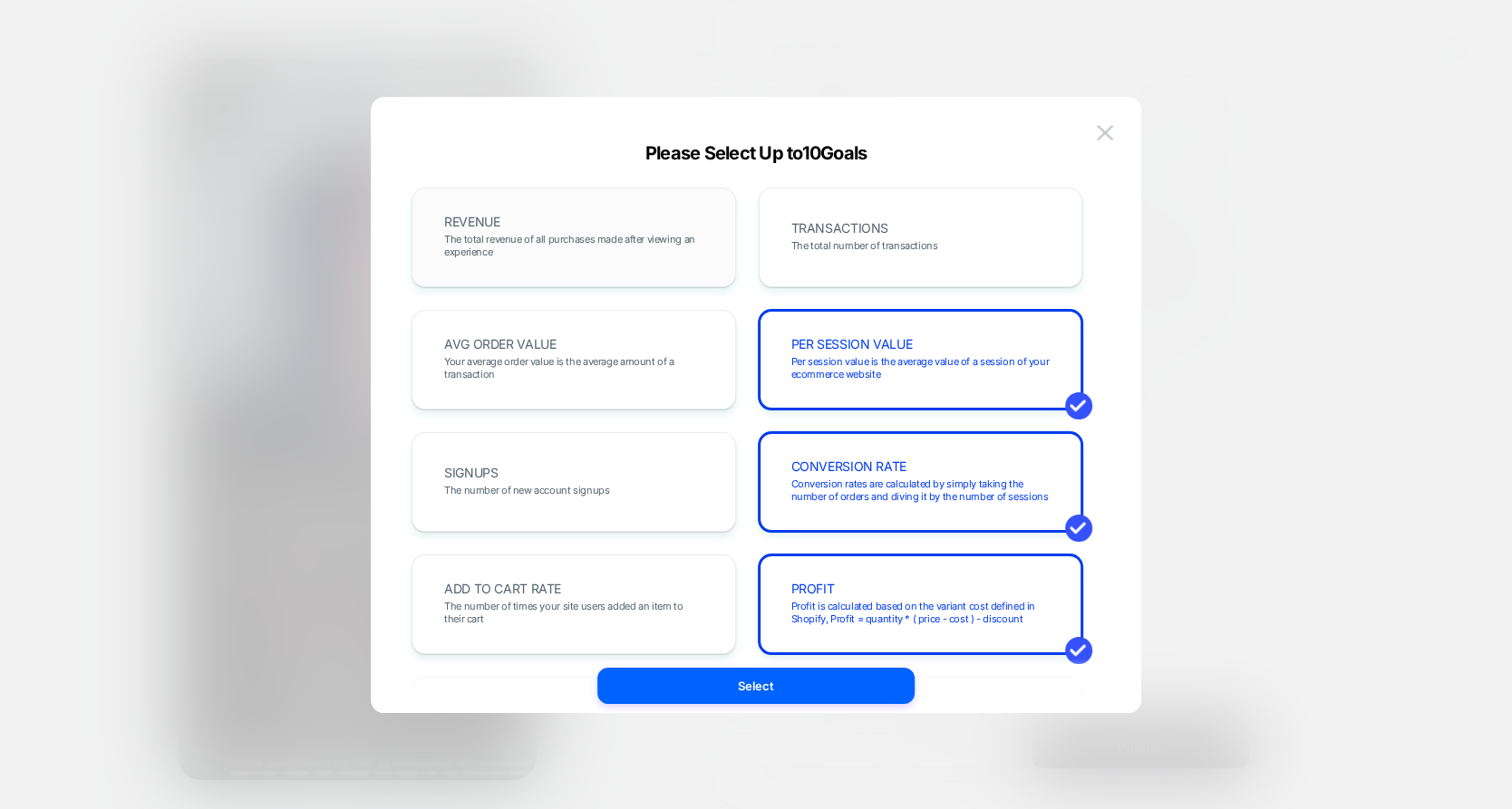
click at [641, 258] on div "REVENUE The total revenue of all purchases made after viewing an experience" at bounding box center [574, 238] width 287 height 62
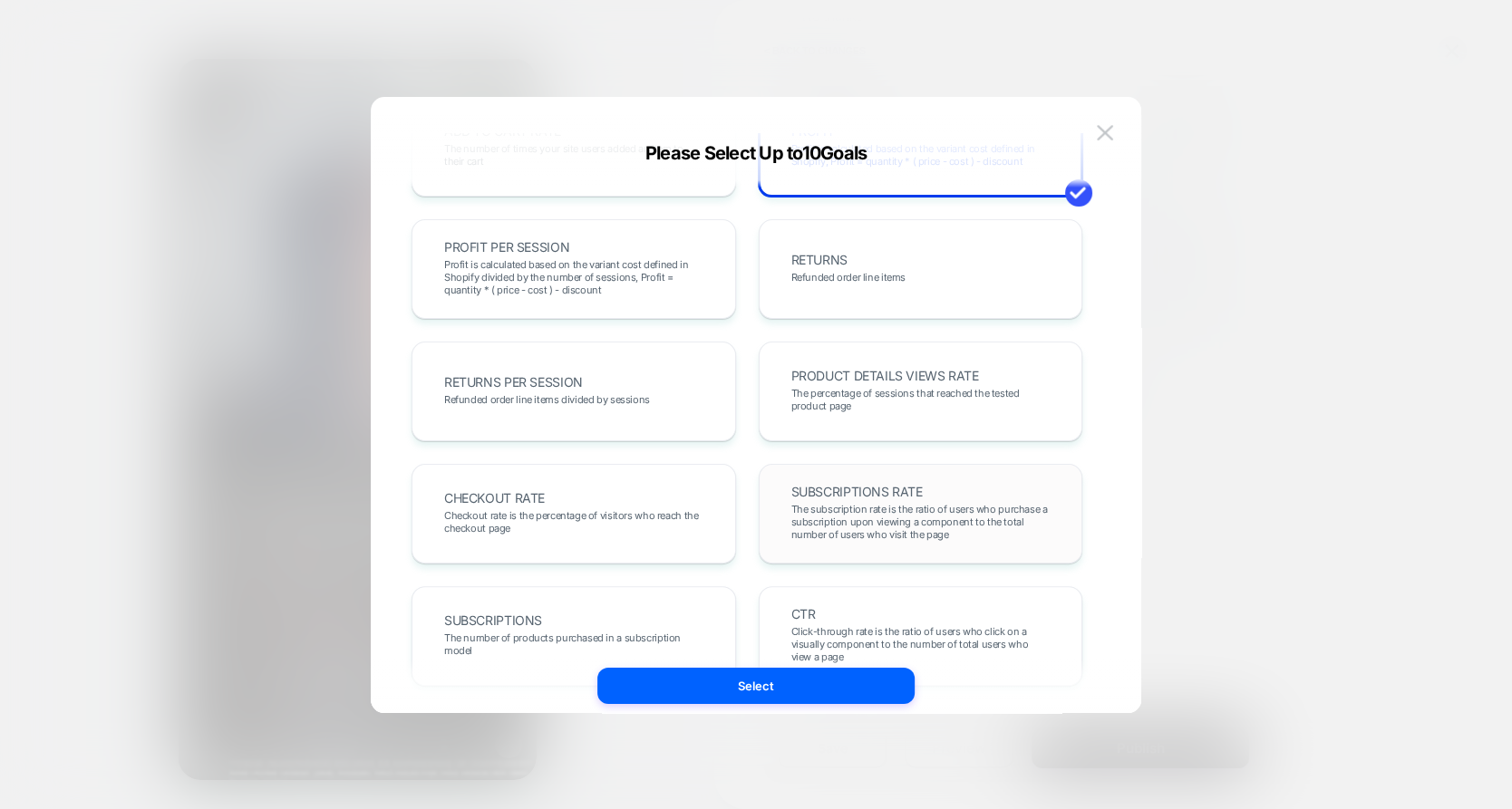
scroll to position [625, 0]
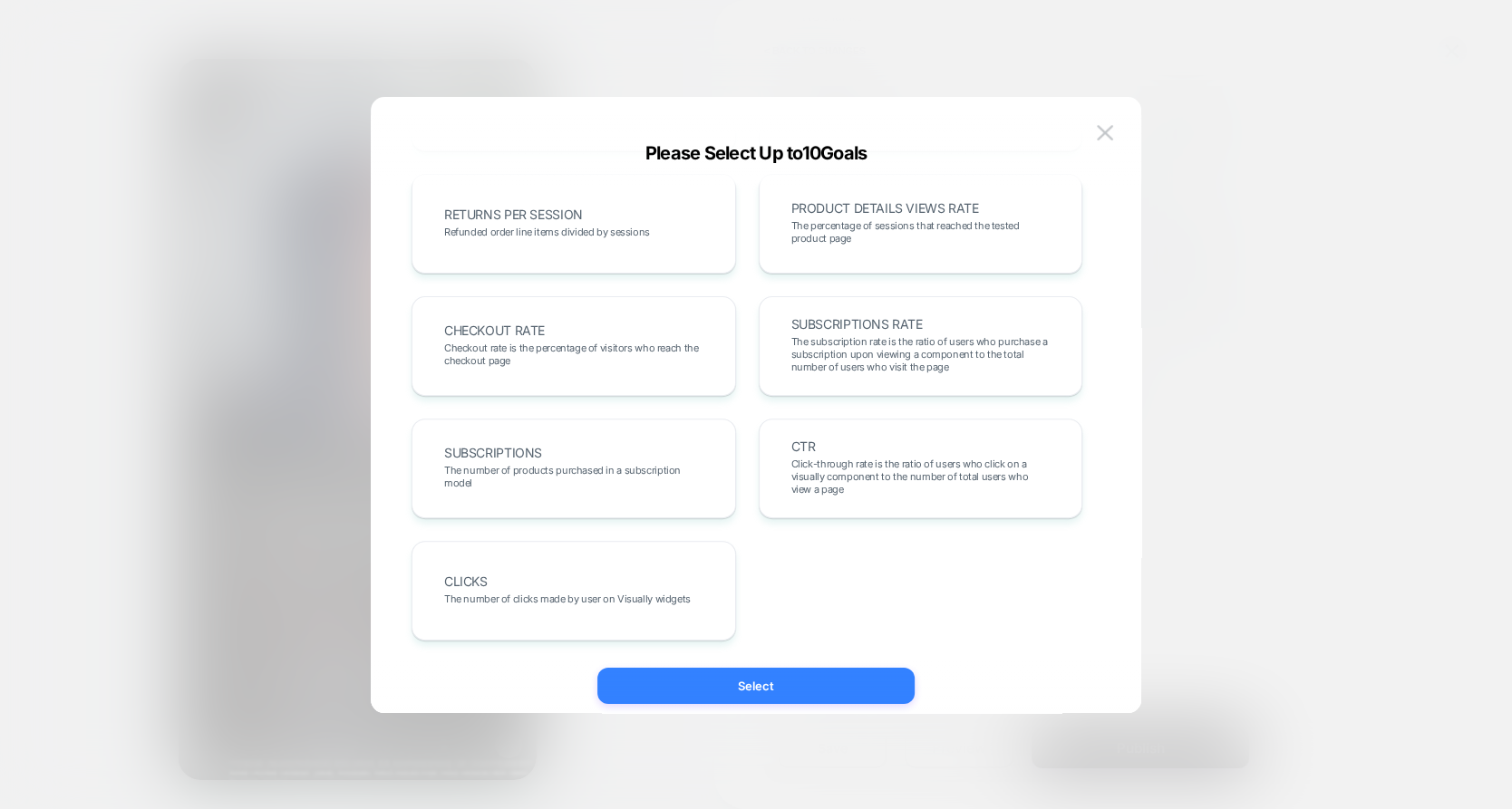
click at [720, 686] on button "Select" at bounding box center [756, 686] width 318 height 36
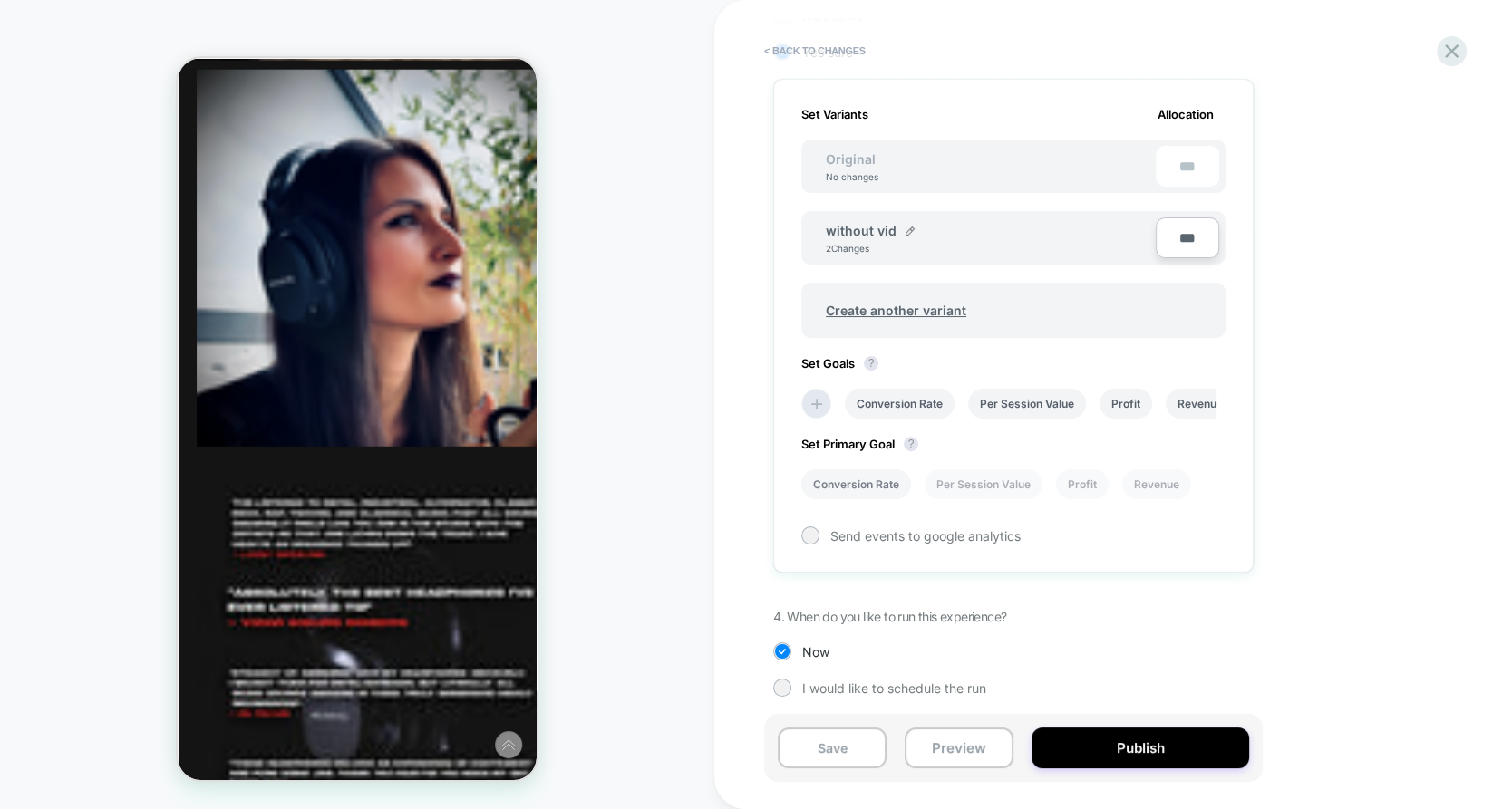
click at [903, 488] on li "Conversion Rate" at bounding box center [856, 484] width 109 height 30
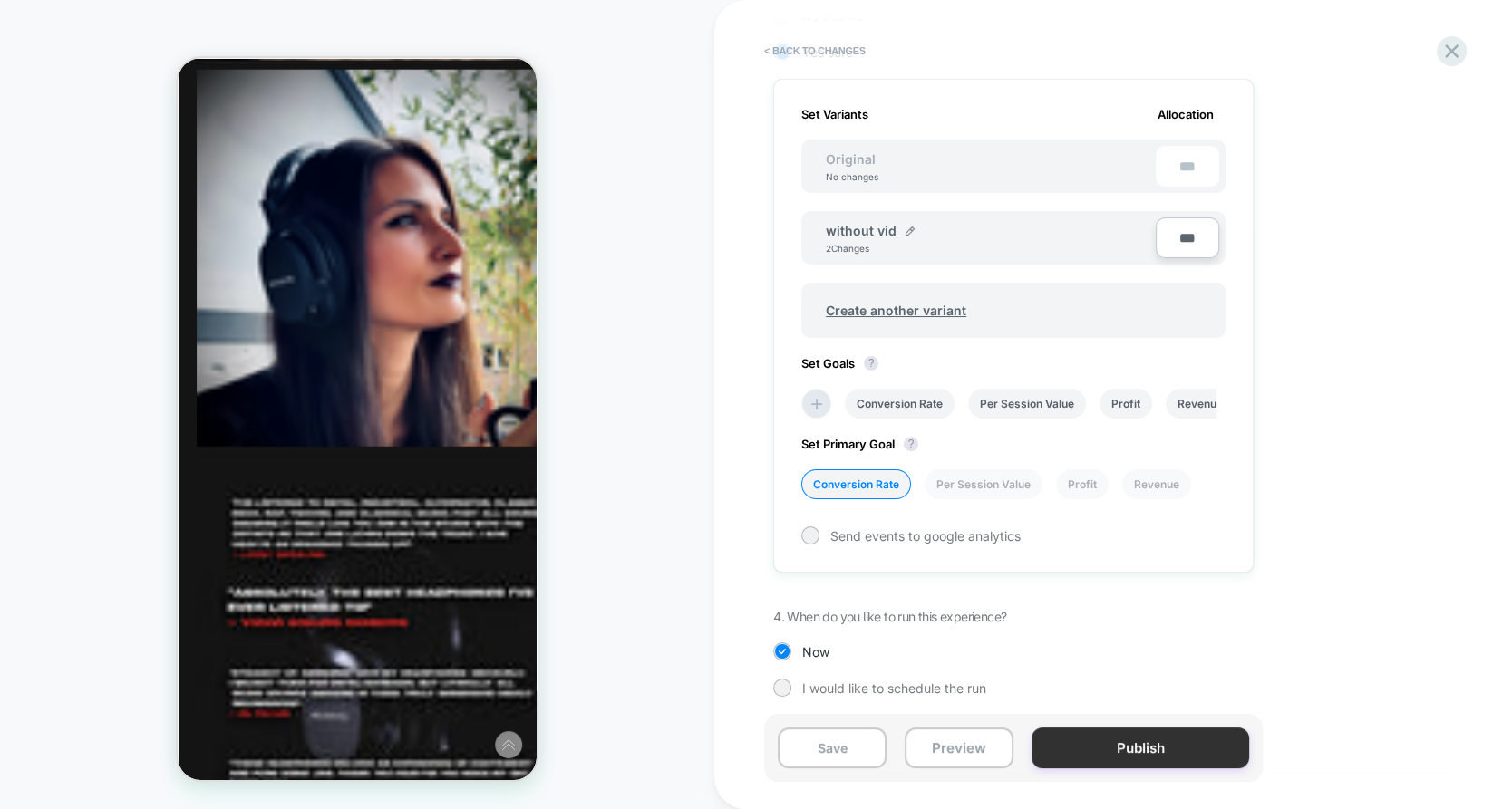
click at [1073, 734] on button "Publish" at bounding box center [1141, 748] width 217 height 41
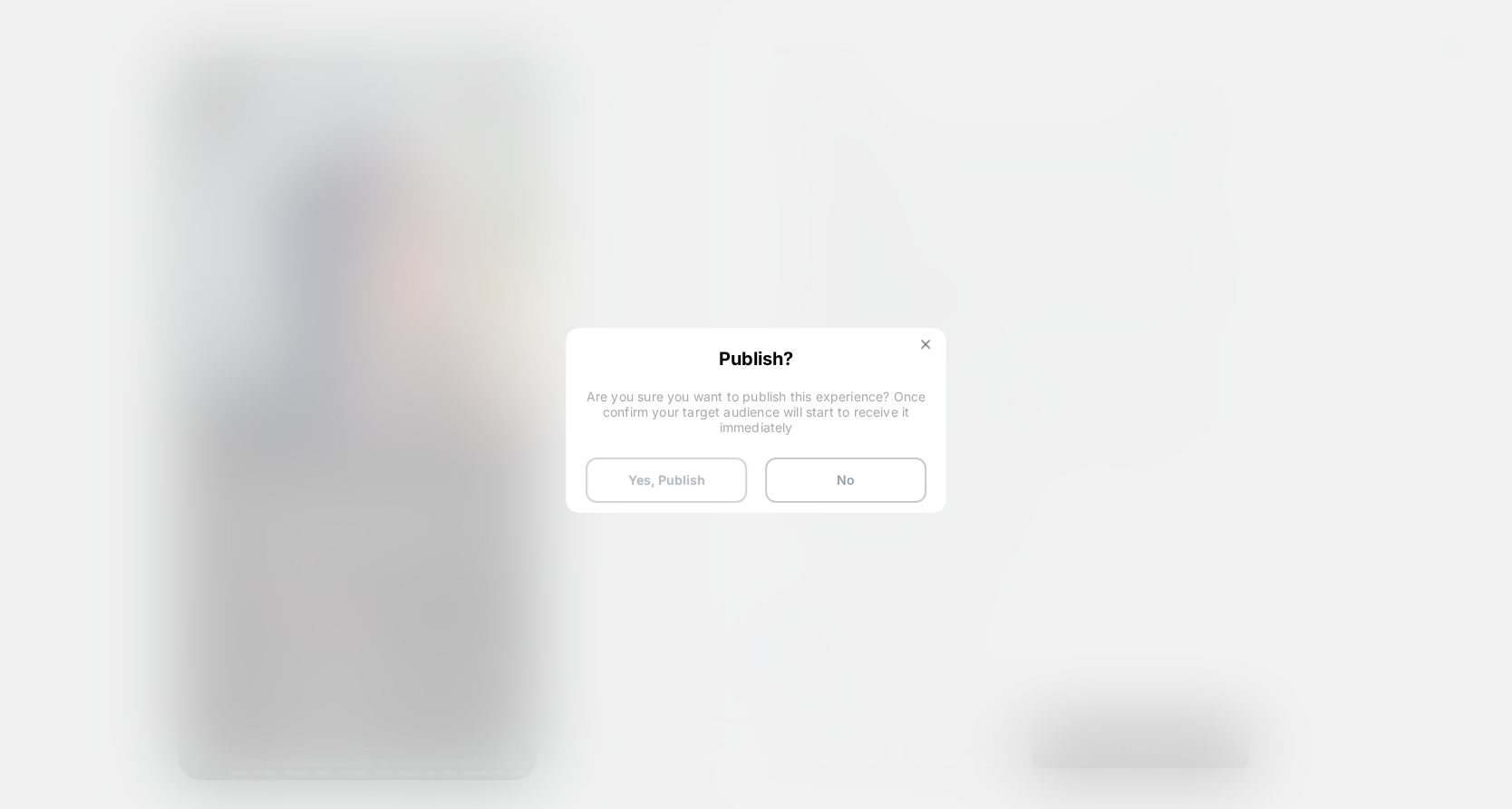
click at [693, 469] on button "Yes, Publish" at bounding box center [666, 481] width 162 height 46
